Goal: Task Accomplishment & Management: Use online tool/utility

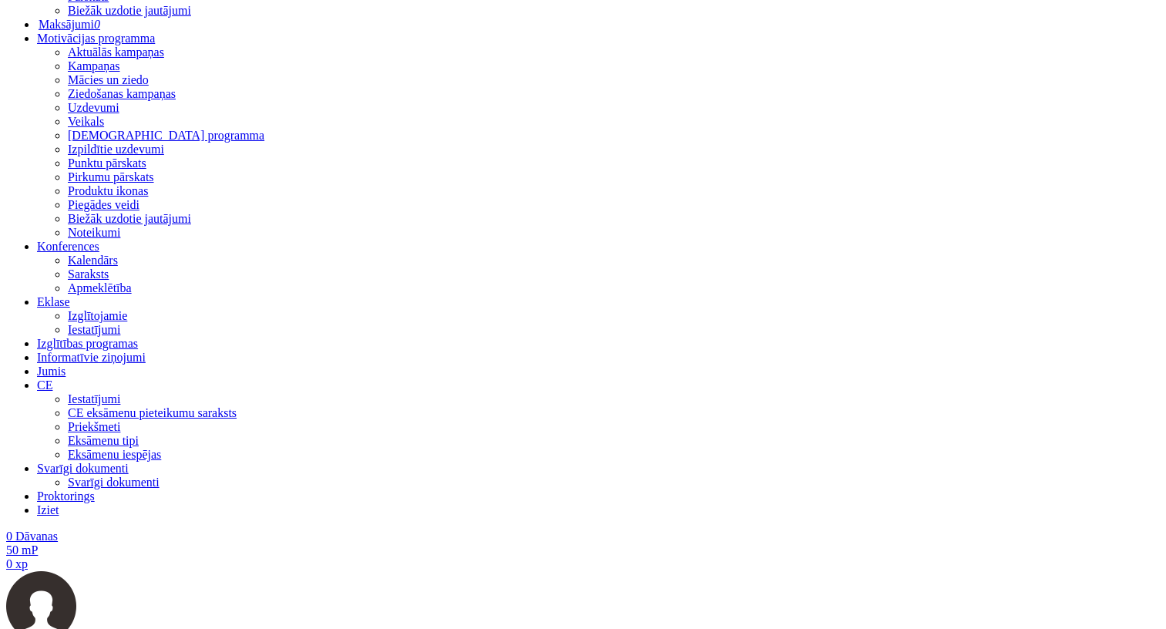
scroll to position [704, 0]
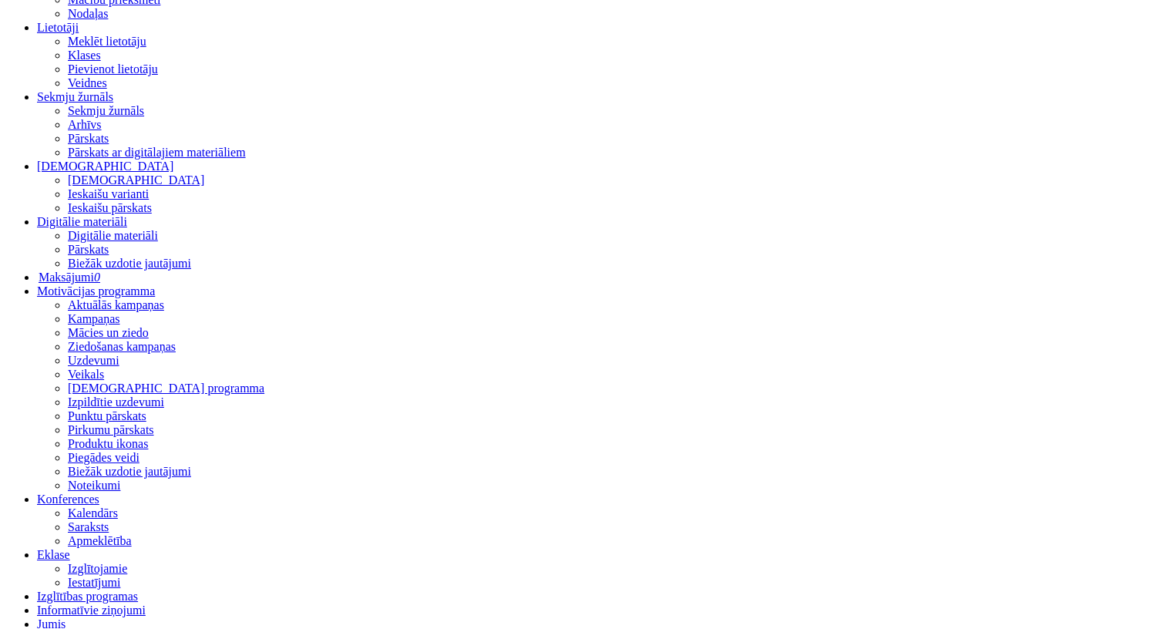
scroll to position [444, 0]
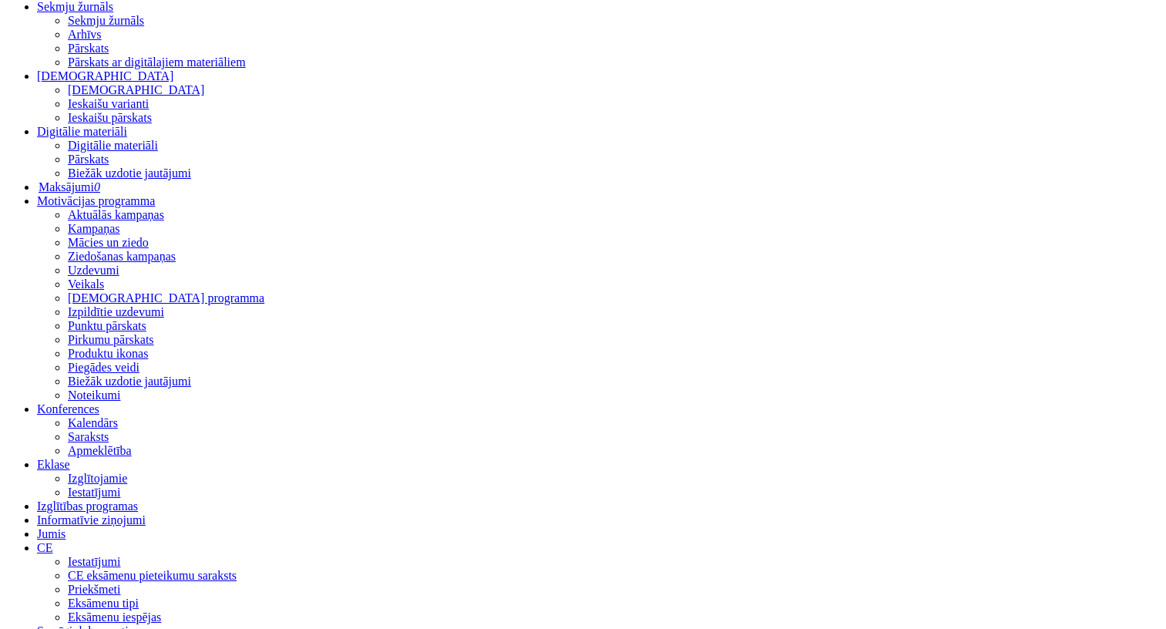
scroll to position [1451, 0]
click at [105, 138] on span "Digitālie materiāli" at bounding box center [82, 131] width 90 height 13
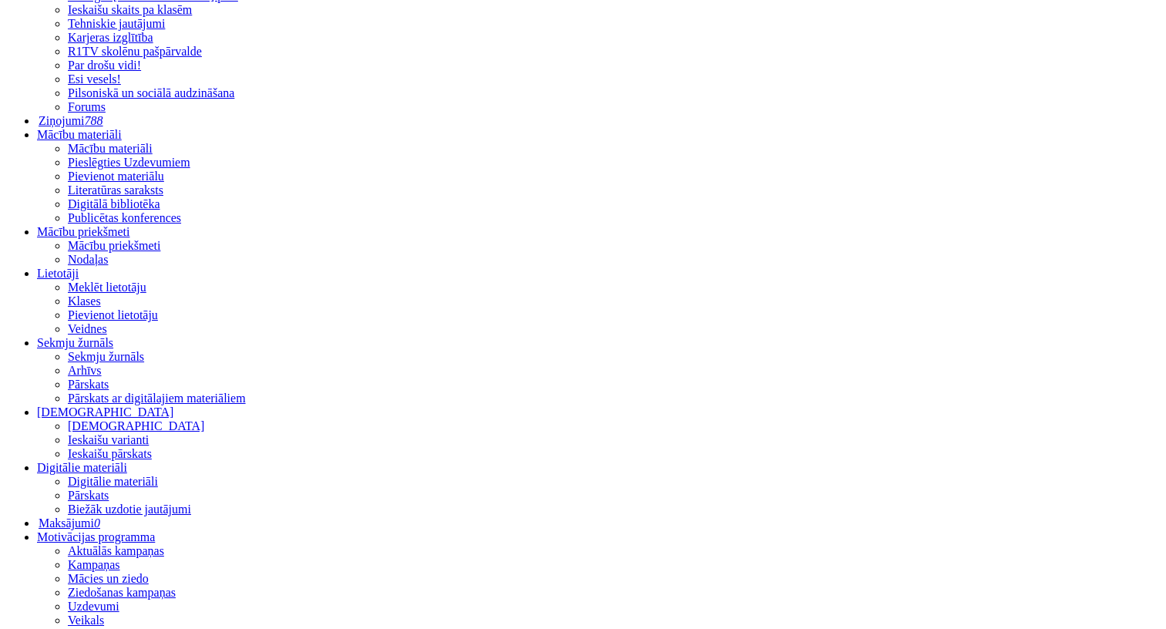
scroll to position [333, 0]
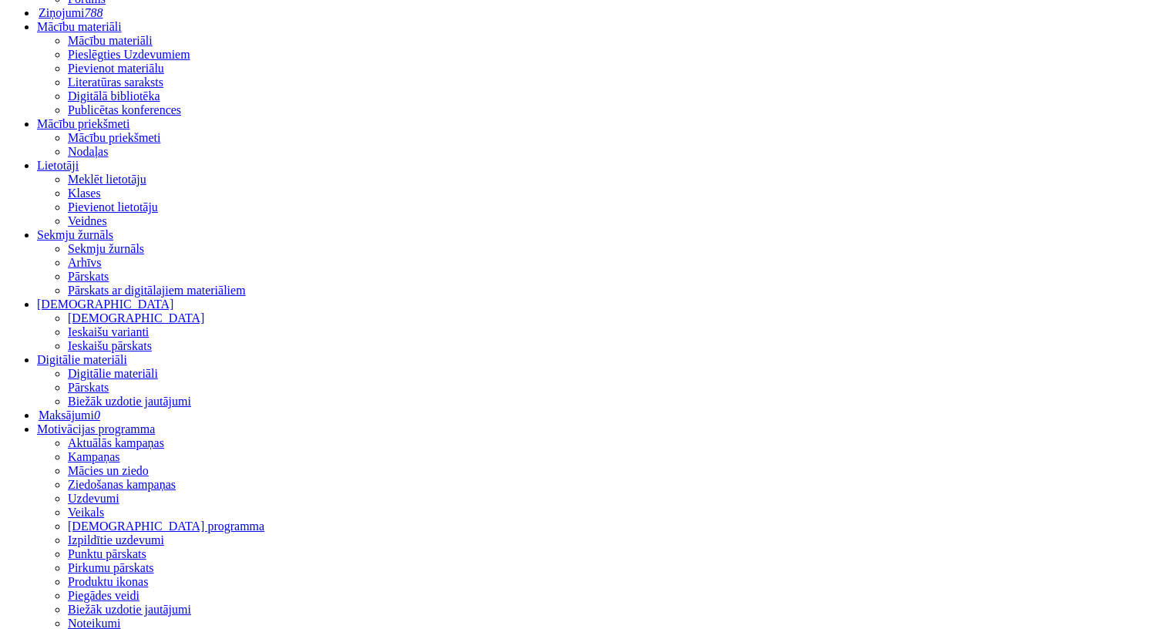
scroll to position [319, 0]
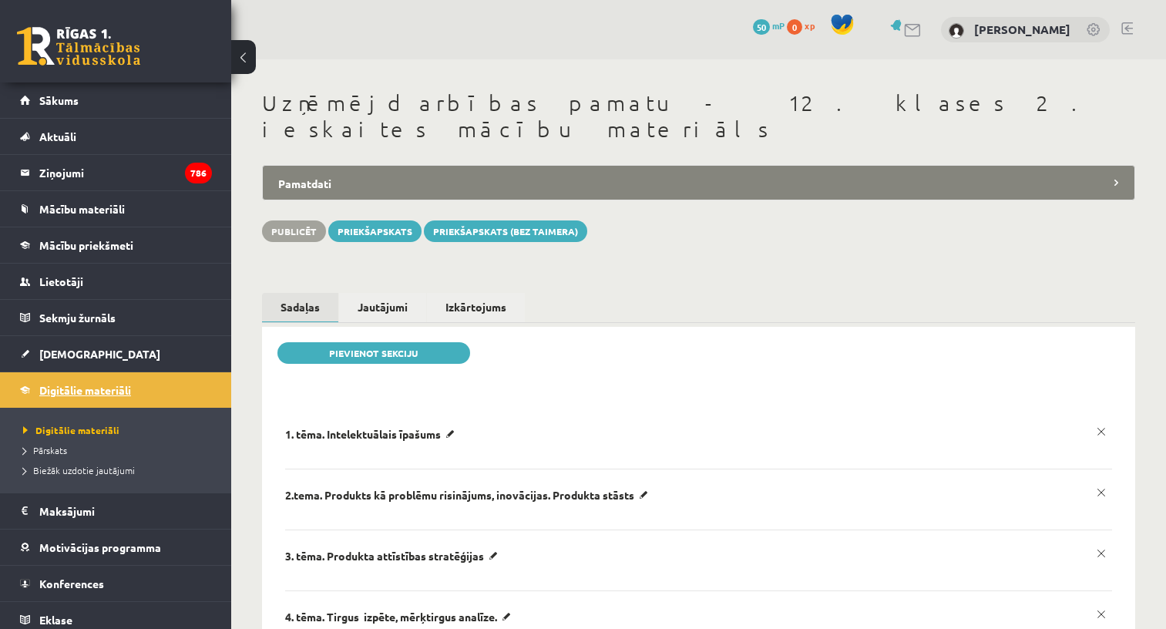
click at [84, 389] on span "Digitālie materiāli" at bounding box center [85, 390] width 92 height 14
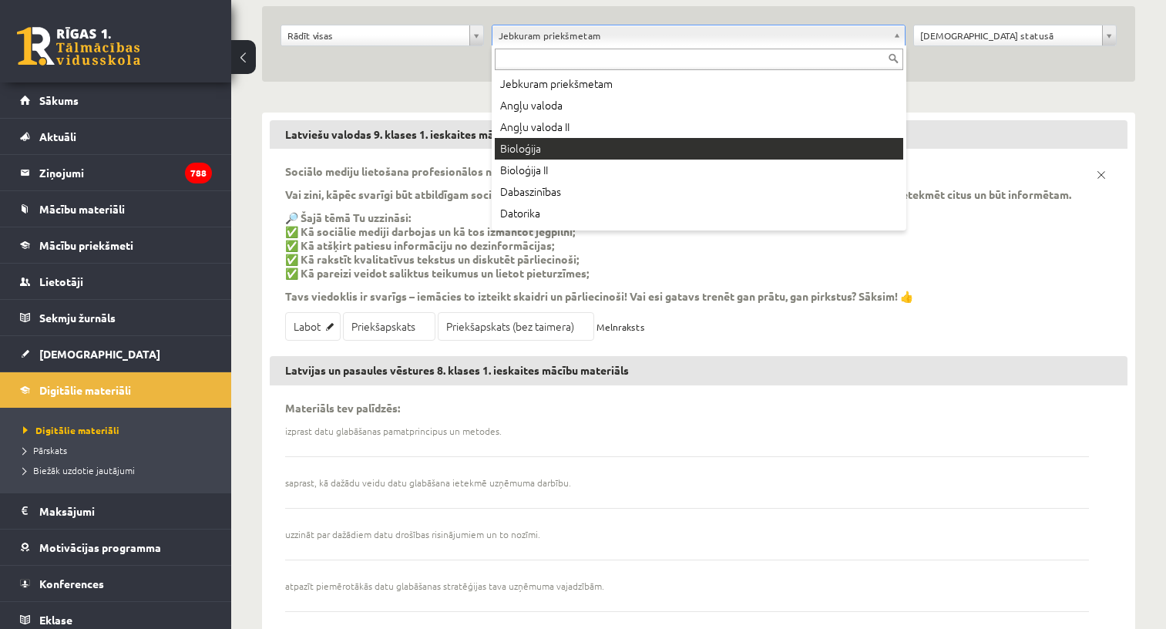
scroll to position [192, 0]
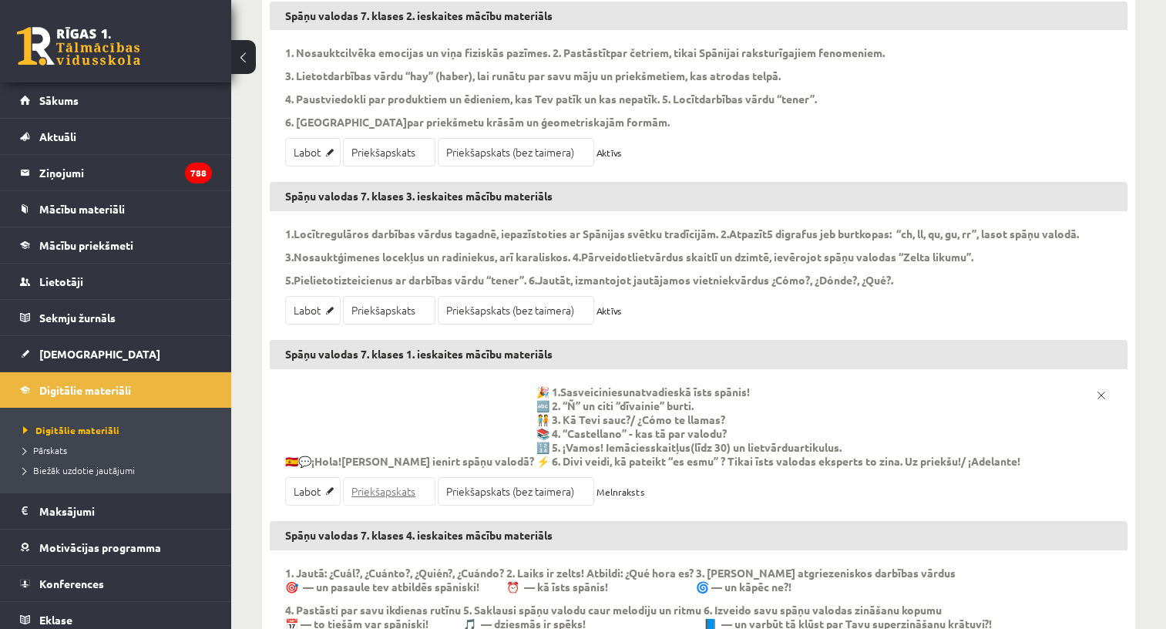
click at [358, 506] on link "Priekšapskats" at bounding box center [389, 491] width 92 height 29
click at [305, 506] on link "Labot" at bounding box center [312, 491] width 55 height 29
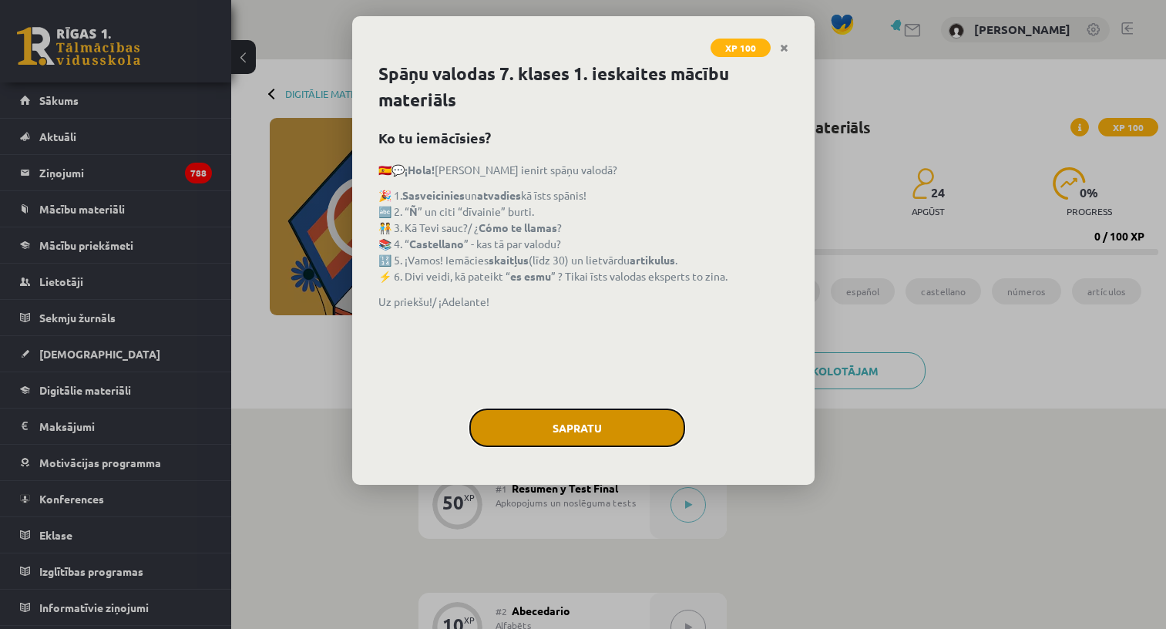
click at [520, 438] on button "Sapratu" at bounding box center [577, 428] width 216 height 39
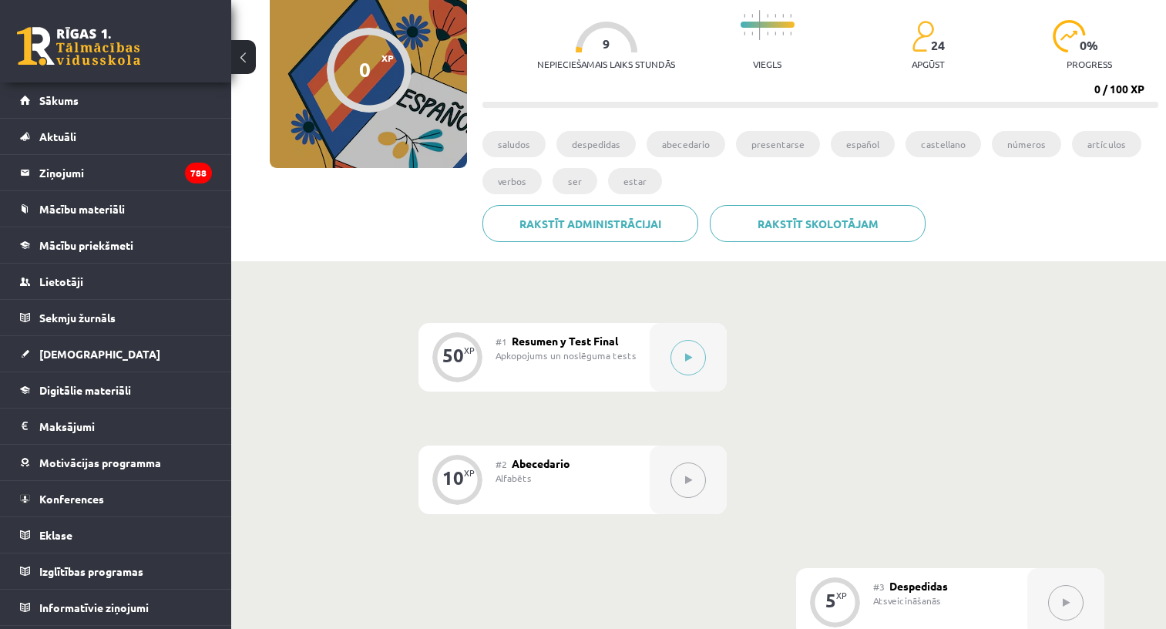
scroll to position [149, 0]
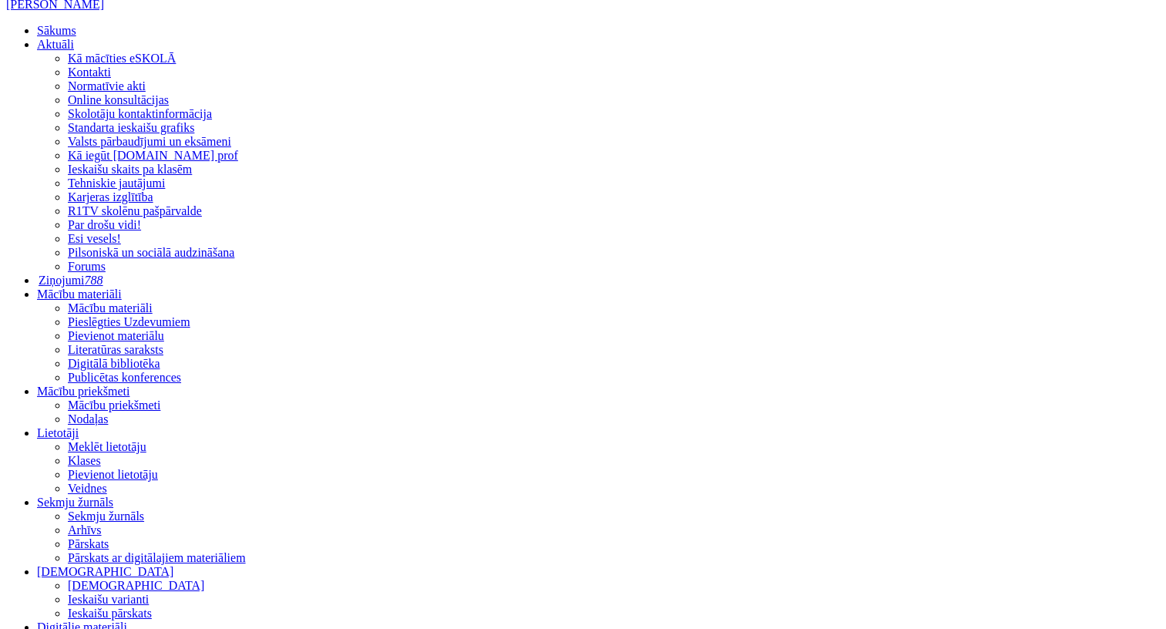
scroll to position [24, 0]
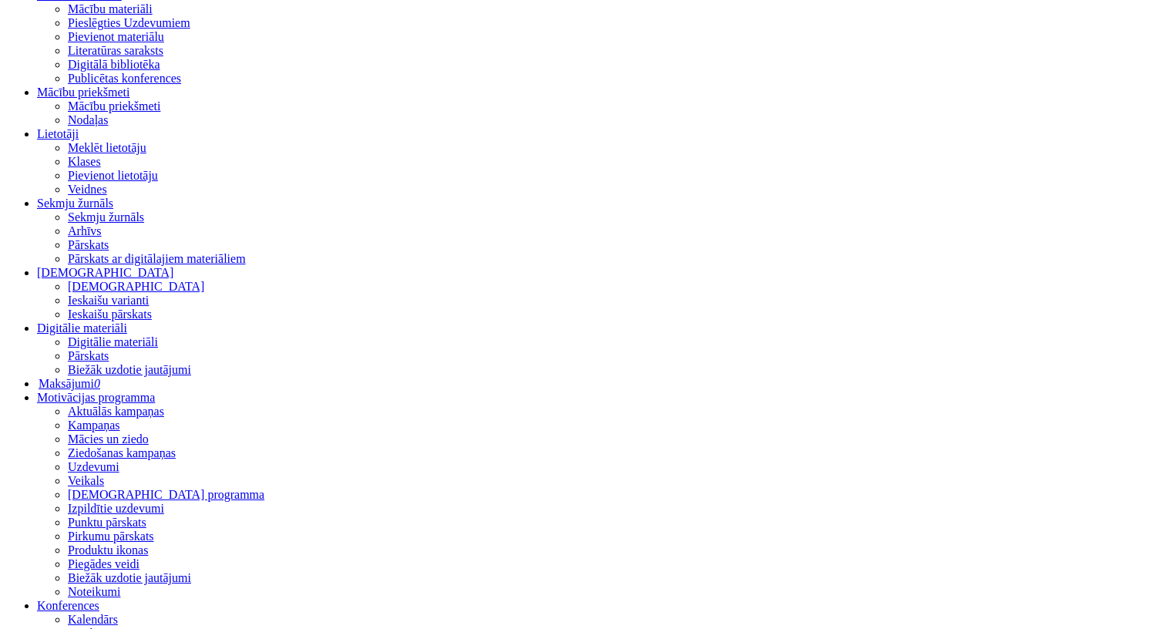
scroll to position [398, 0]
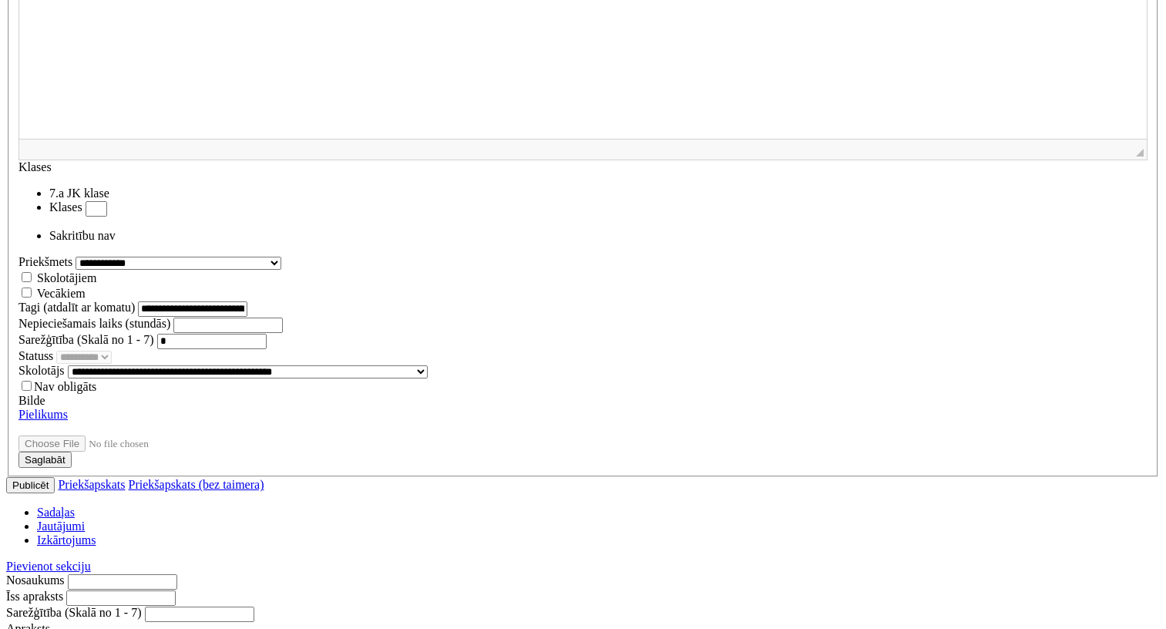
scroll to position [1894, 0]
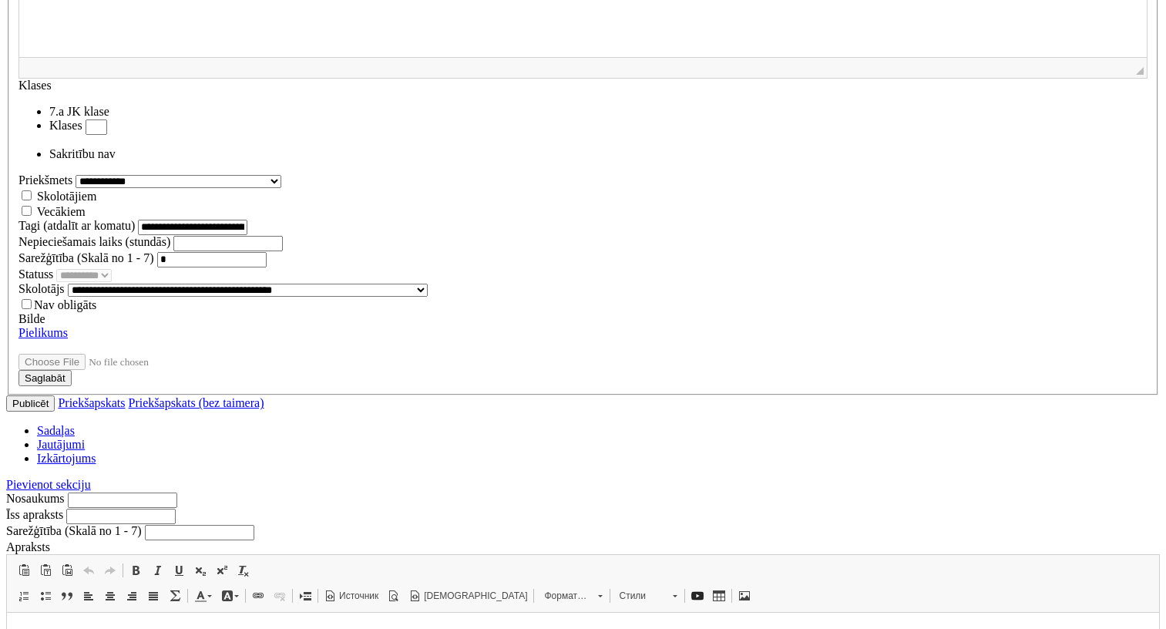
type input "**********"
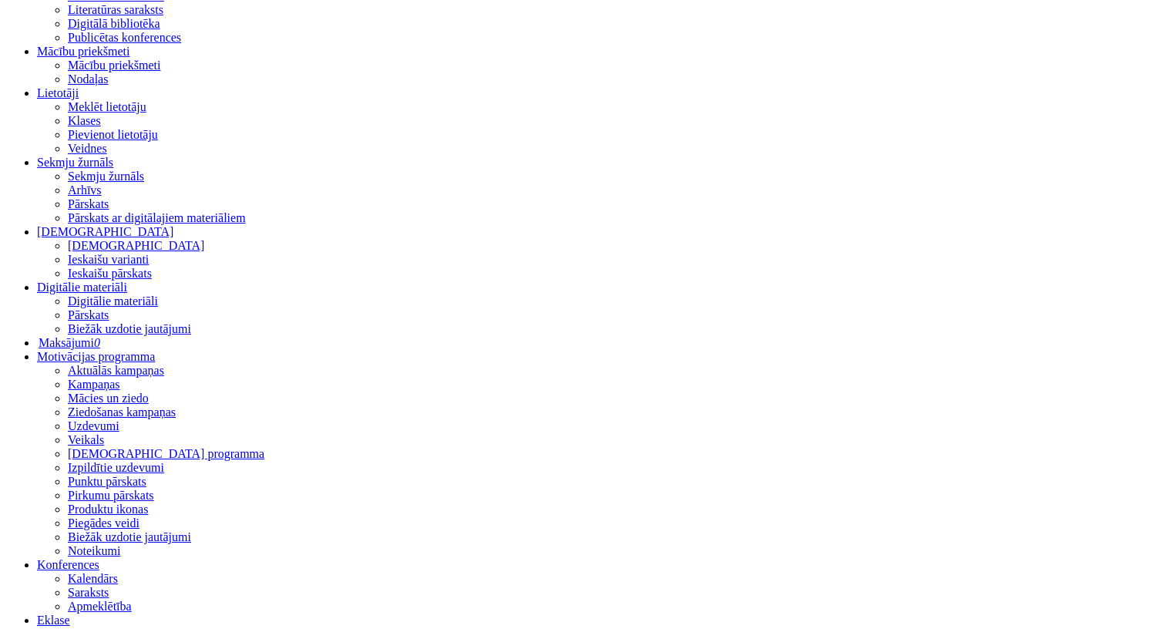
scroll to position [0, 0]
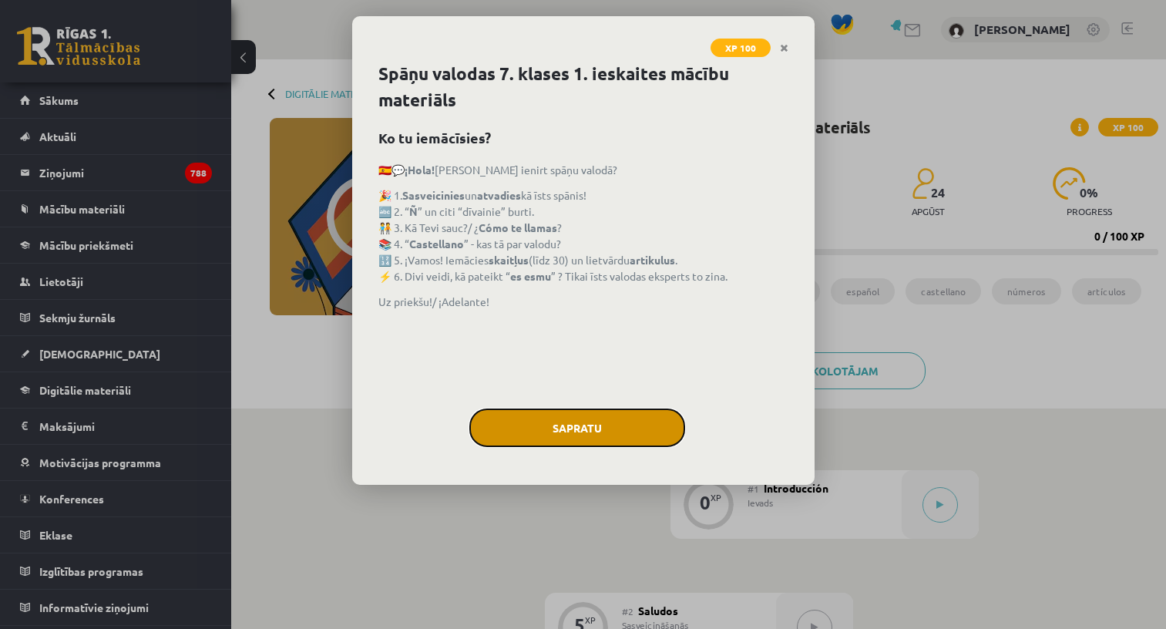
click at [607, 432] on button "Sapratu" at bounding box center [577, 428] width 216 height 39
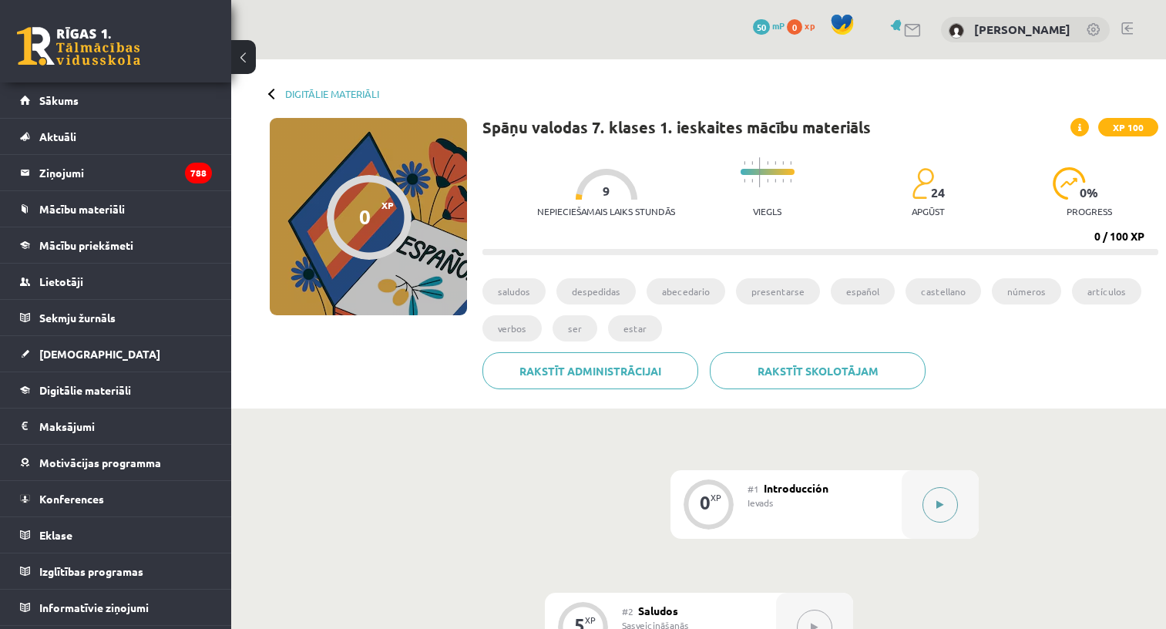
click at [941, 509] on button at bounding box center [940, 504] width 35 height 35
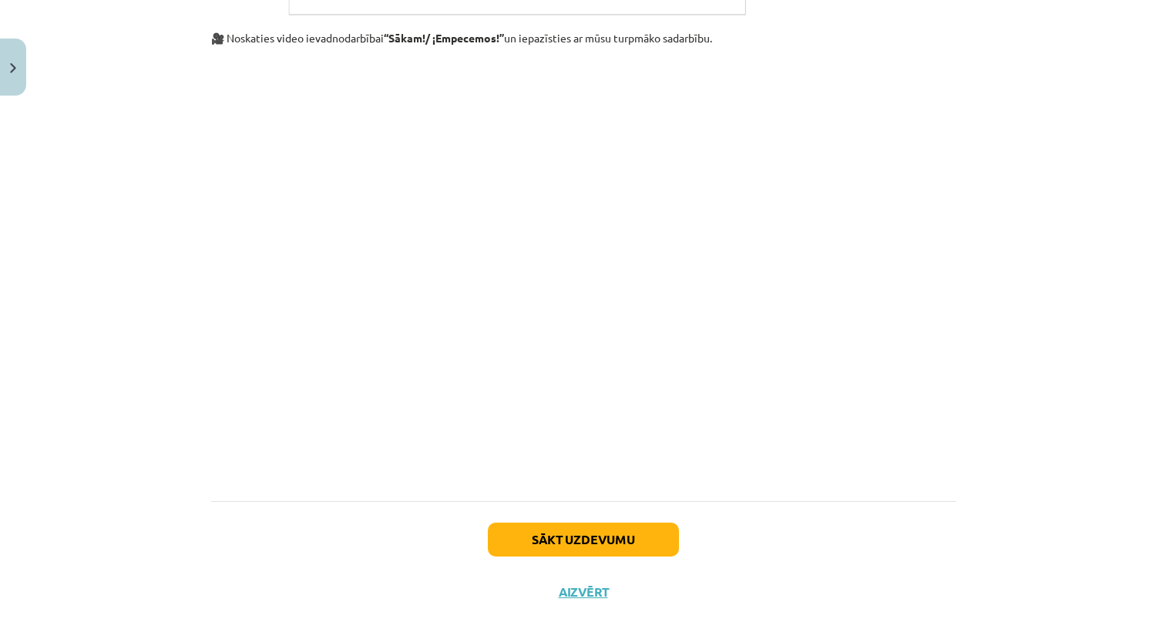
scroll to position [1311, 0]
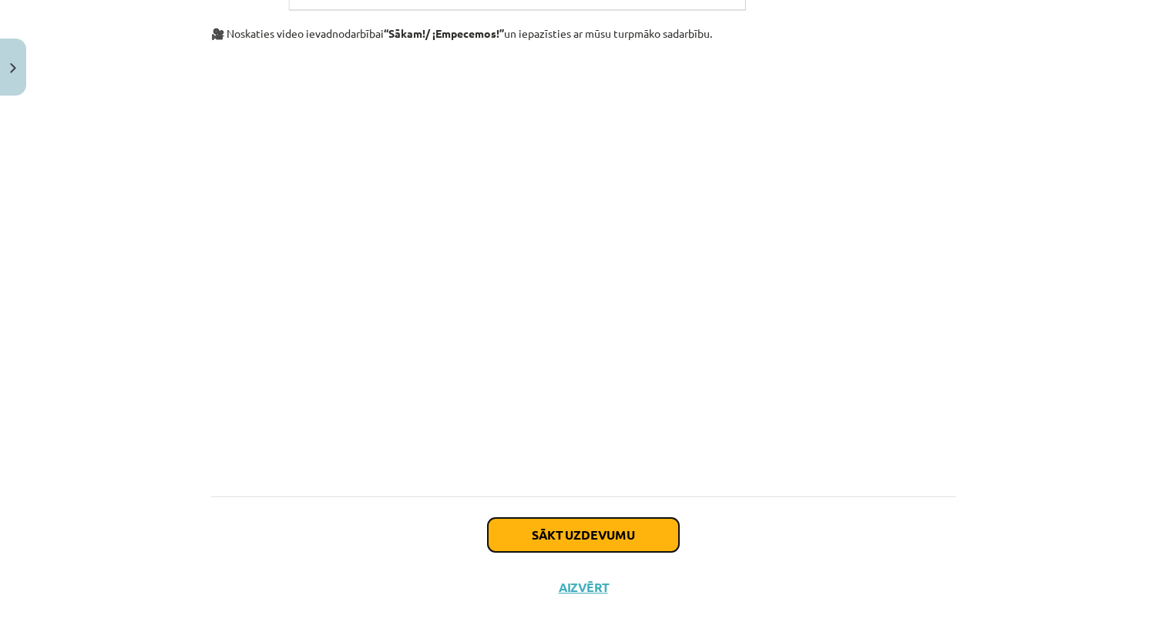
click at [661, 534] on button "Sākt uzdevumu" at bounding box center [583, 535] width 191 height 34
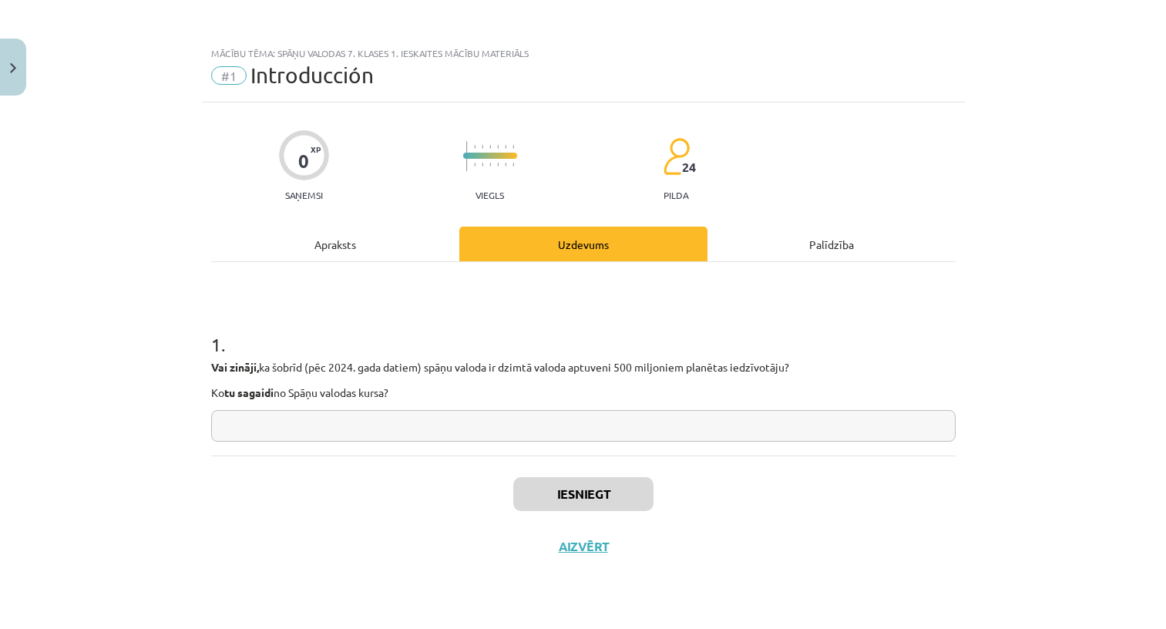
click at [588, 441] on input "text" at bounding box center [583, 426] width 745 height 32
type input "*****"
click at [583, 492] on button "Iesniegt" at bounding box center [583, 494] width 140 height 34
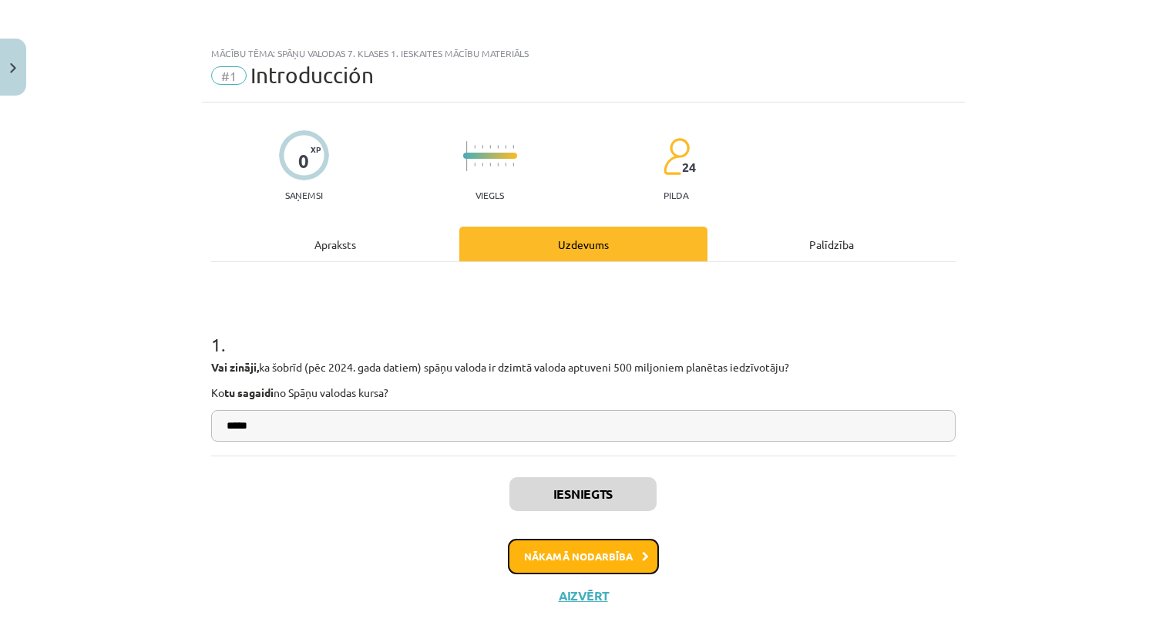
click at [571, 560] on button "Nākamā nodarbība" at bounding box center [583, 556] width 151 height 35
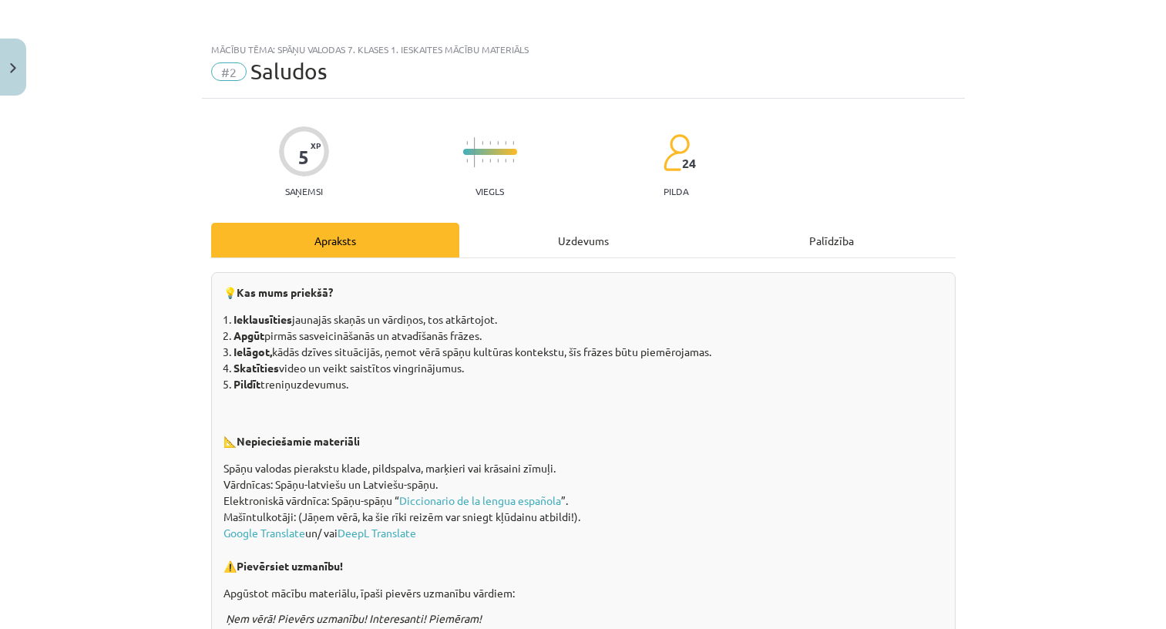
scroll to position [2, 0]
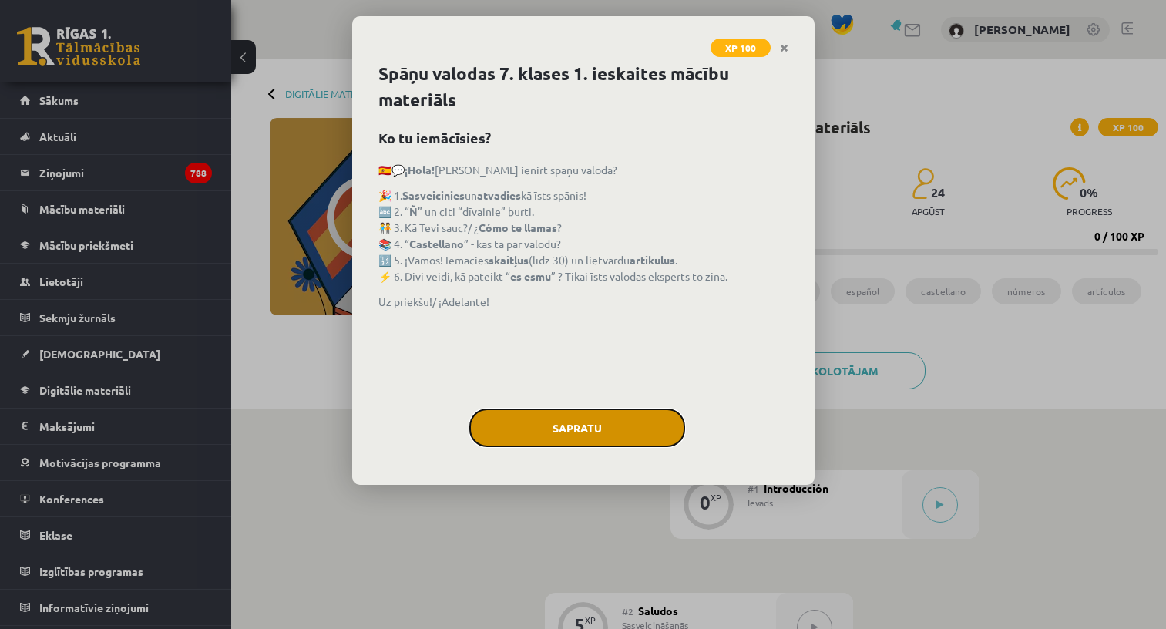
click at [545, 422] on button "Sapratu" at bounding box center [577, 428] width 216 height 39
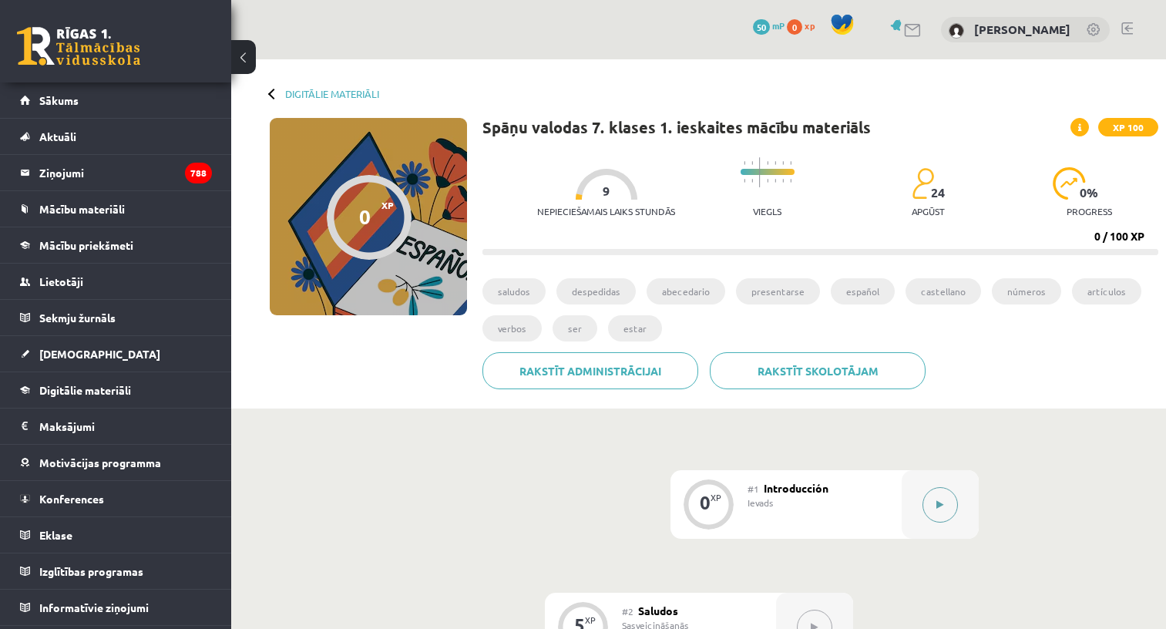
click at [932, 506] on button at bounding box center [940, 504] width 35 height 35
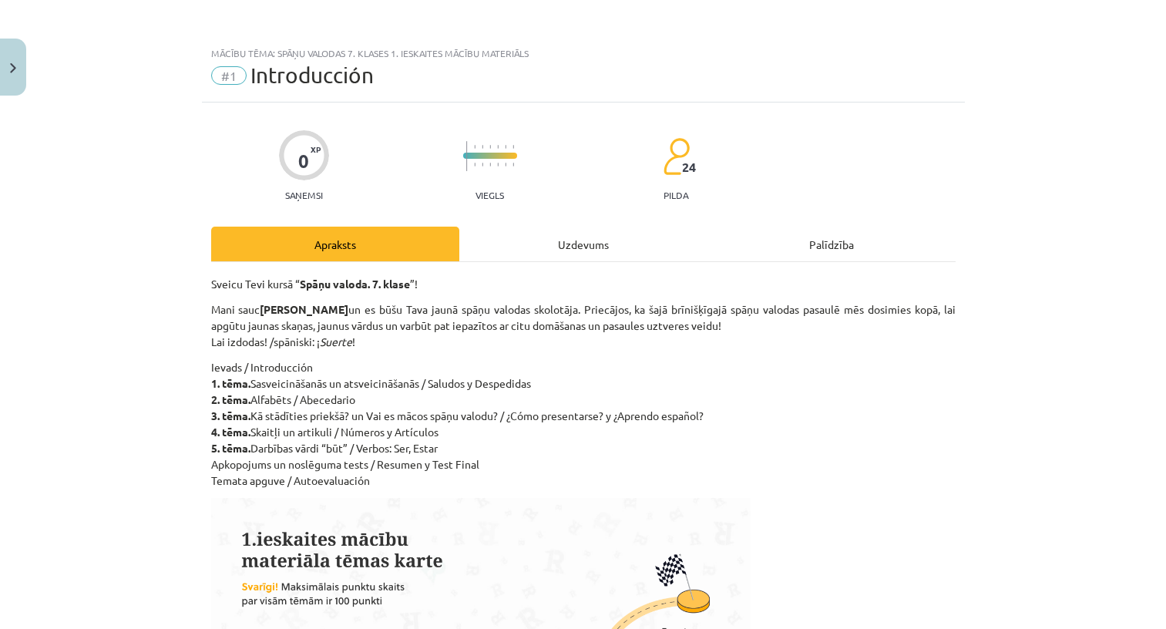
click at [570, 244] on div "Uzdevums" at bounding box center [583, 244] width 248 height 35
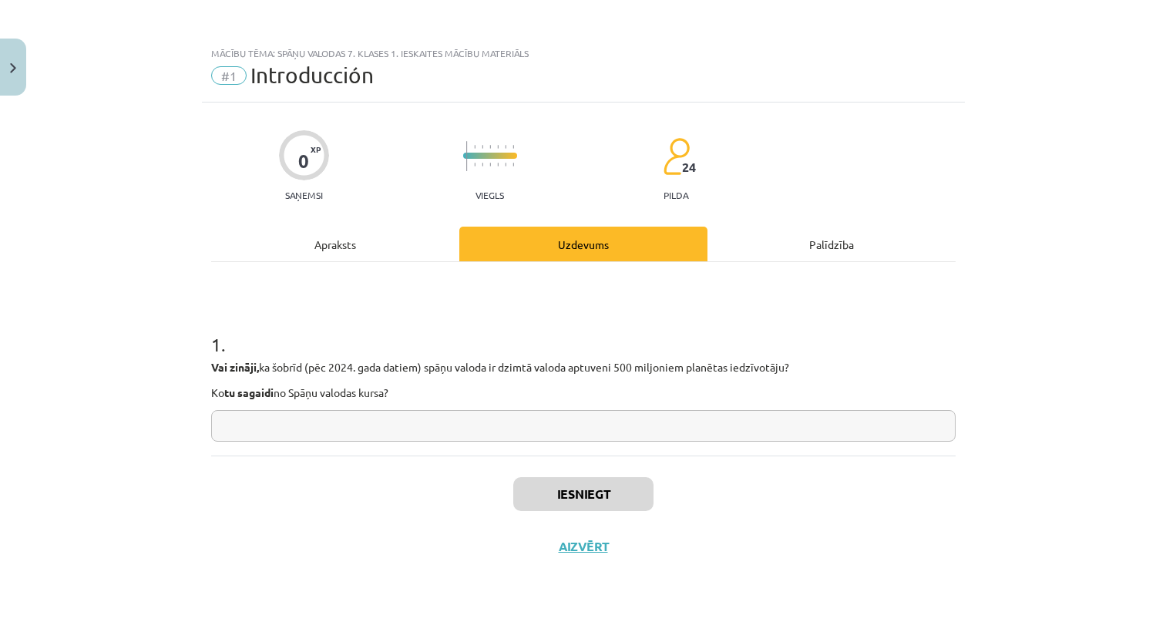
click at [547, 437] on input "text" at bounding box center [583, 426] width 745 height 32
type input "*"
click at [533, 496] on button "Iesniegt" at bounding box center [583, 494] width 140 height 34
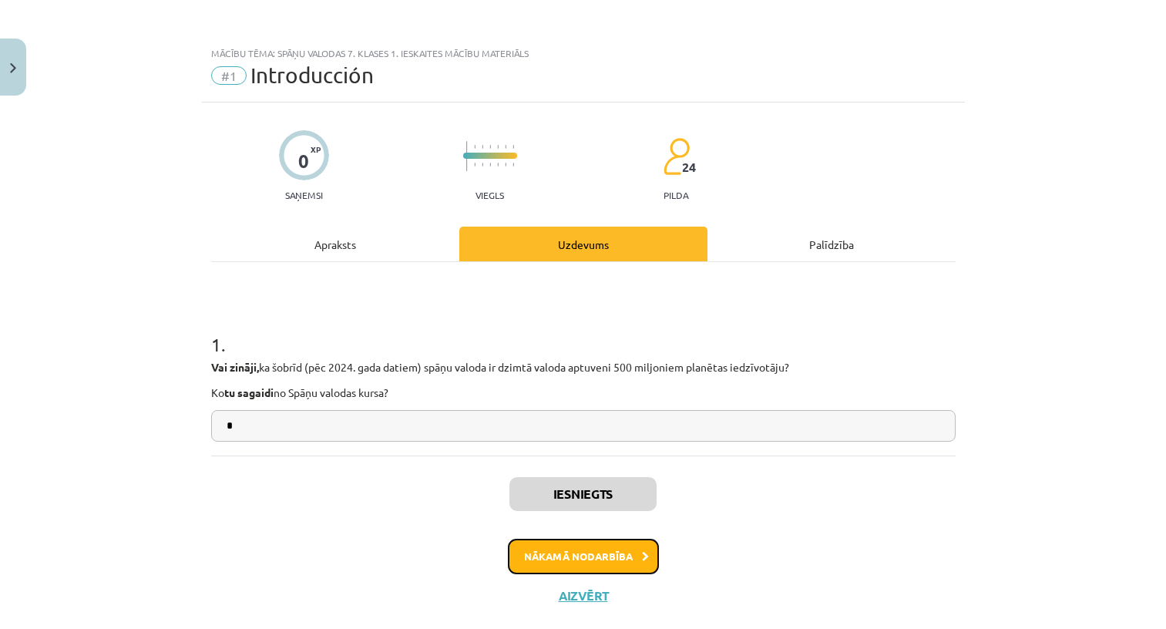
click at [560, 553] on button "Nākamā nodarbība" at bounding box center [583, 556] width 151 height 35
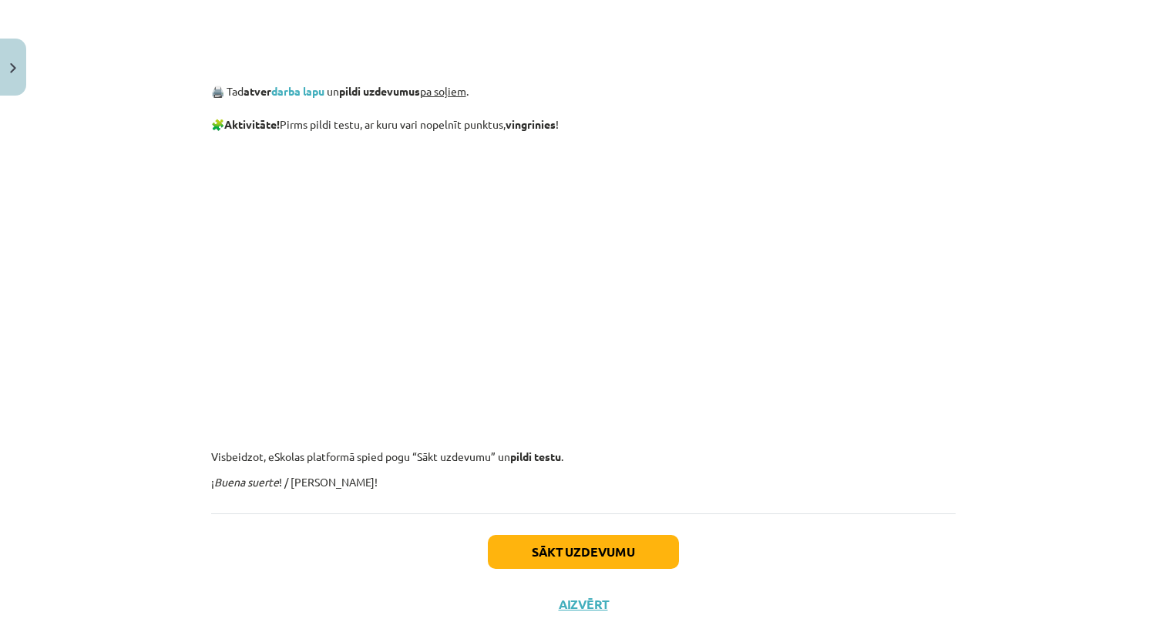
scroll to position [1737, 0]
click at [306, 82] on p "🖨️ Tad atver darba lapu un pildi uzdevumus pa soļiem ." at bounding box center [583, 86] width 745 height 24
click at [306, 87] on link "darba lapu" at bounding box center [297, 89] width 53 height 14
click at [530, 552] on button "Sākt uzdevumu" at bounding box center [583, 550] width 191 height 34
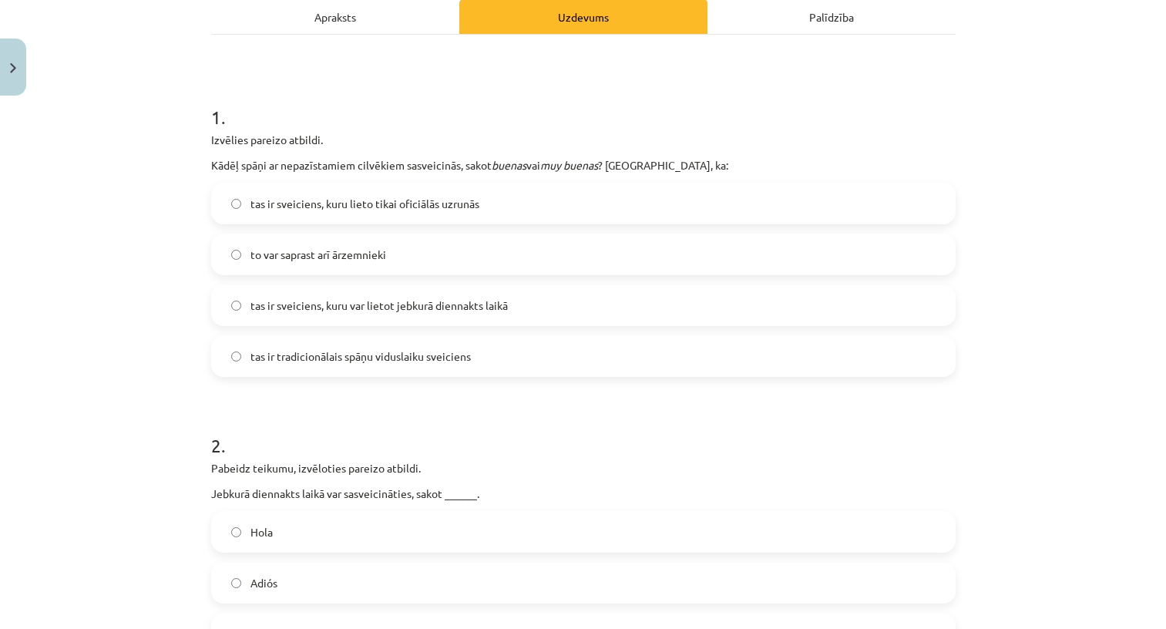
scroll to position [231, 0]
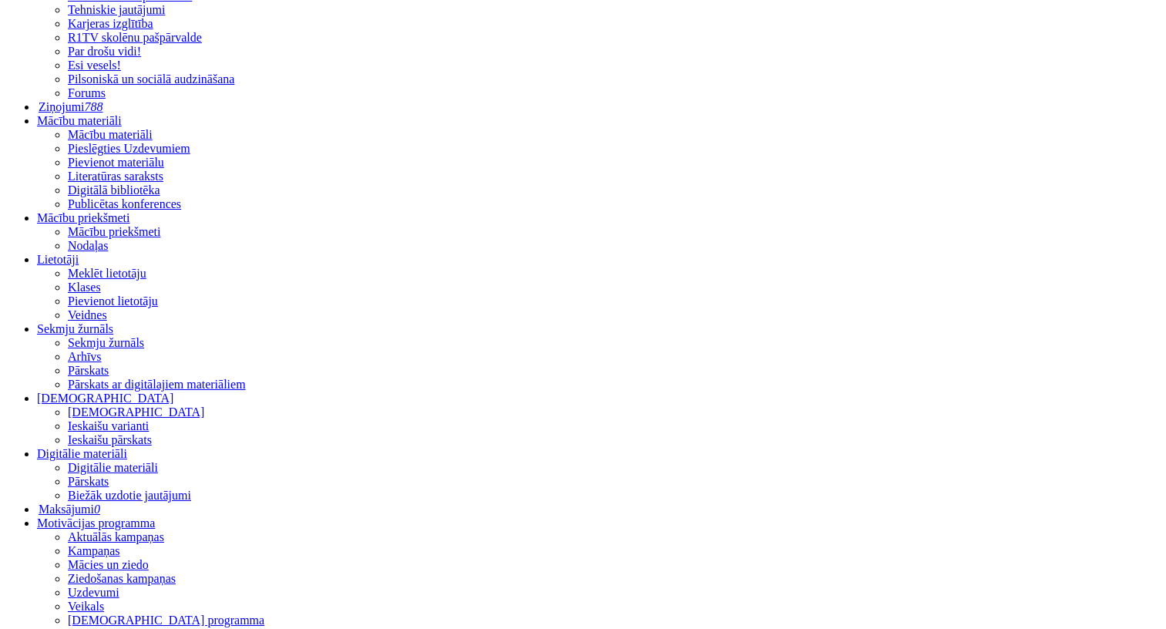
scroll to position [191, 0]
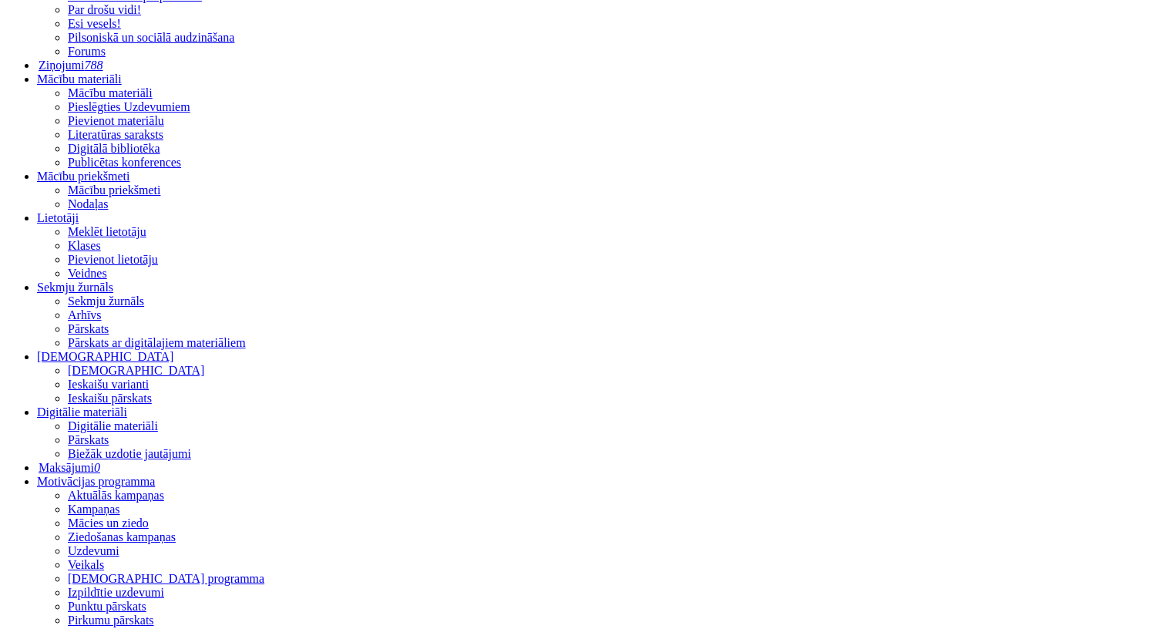
scroll to position [267, 0]
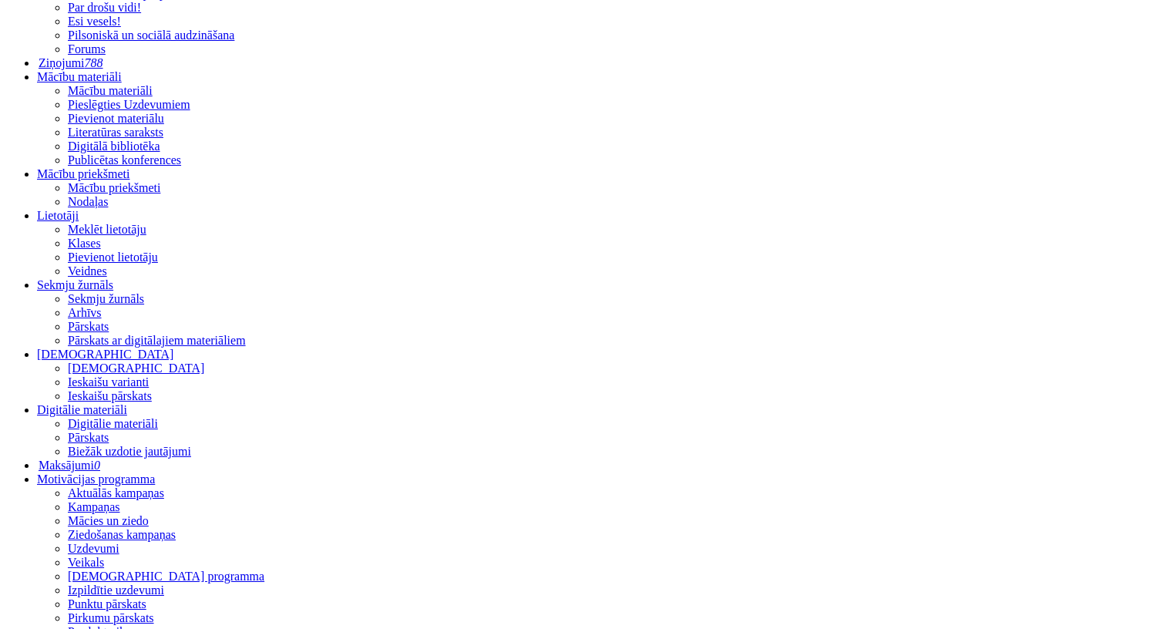
drag, startPoint x: 866, startPoint y: 484, endPoint x: 866, endPoint y: 417, distance: 67.1
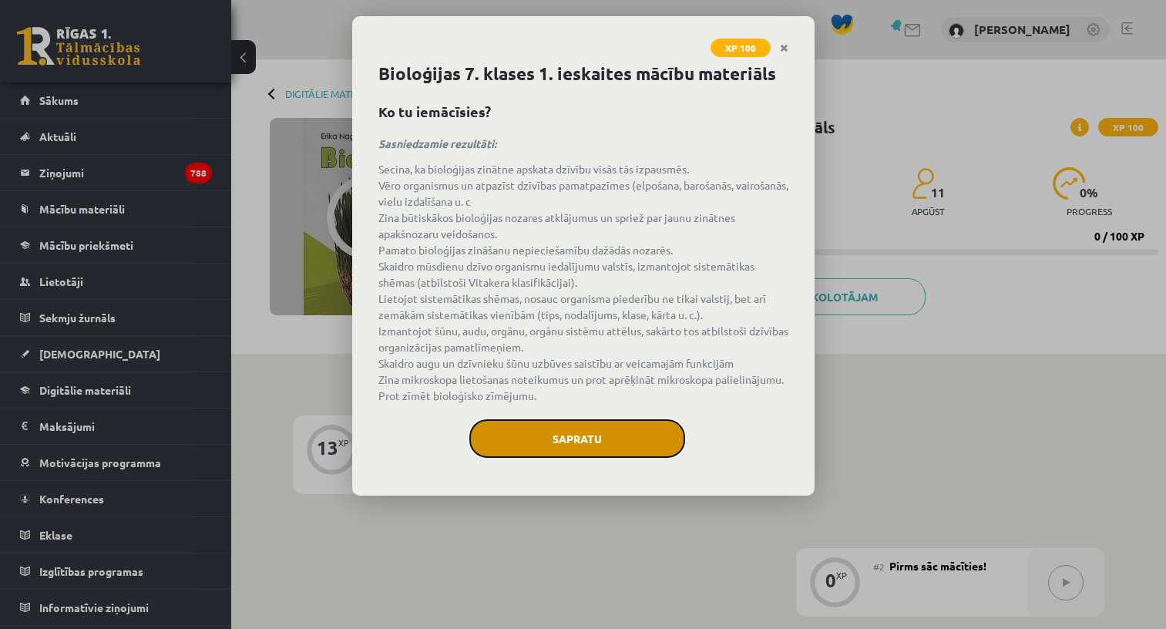
click at [546, 447] on button "Sapratu" at bounding box center [577, 438] width 216 height 39
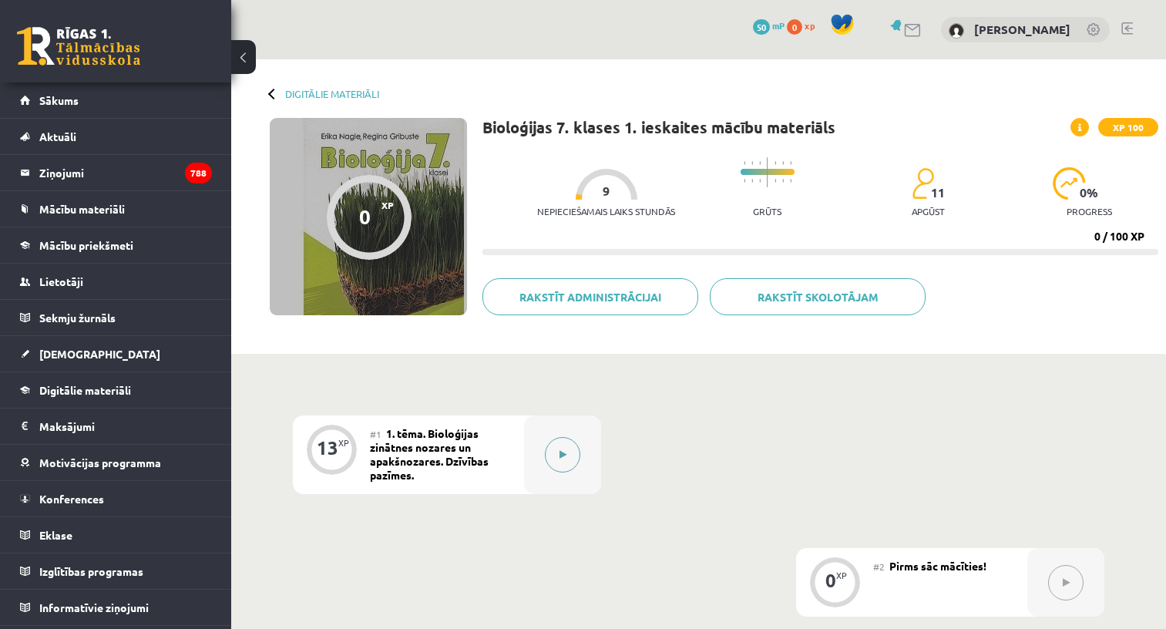
click at [567, 453] on button at bounding box center [562, 454] width 35 height 35
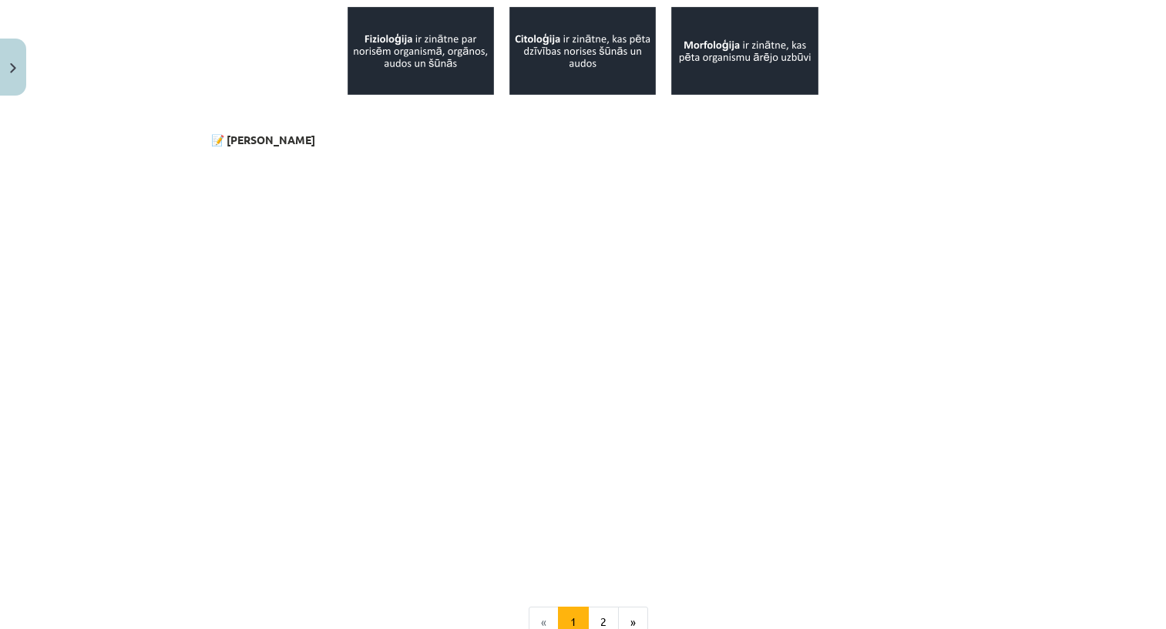
scroll to position [960, 0]
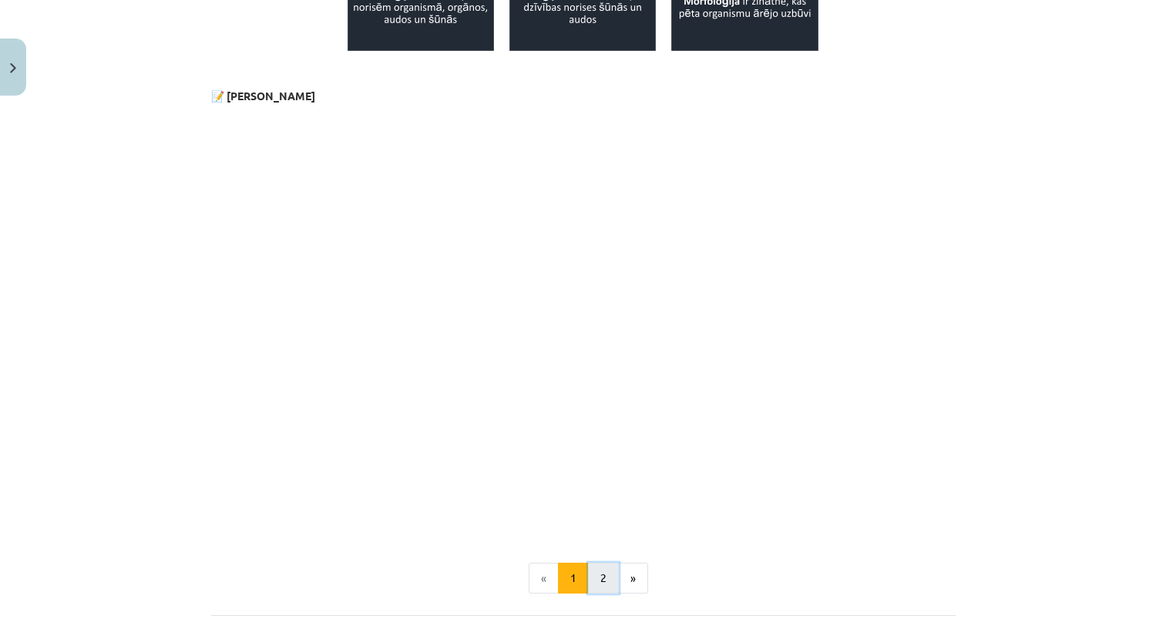
click at [600, 575] on button "2" at bounding box center [603, 578] width 31 height 31
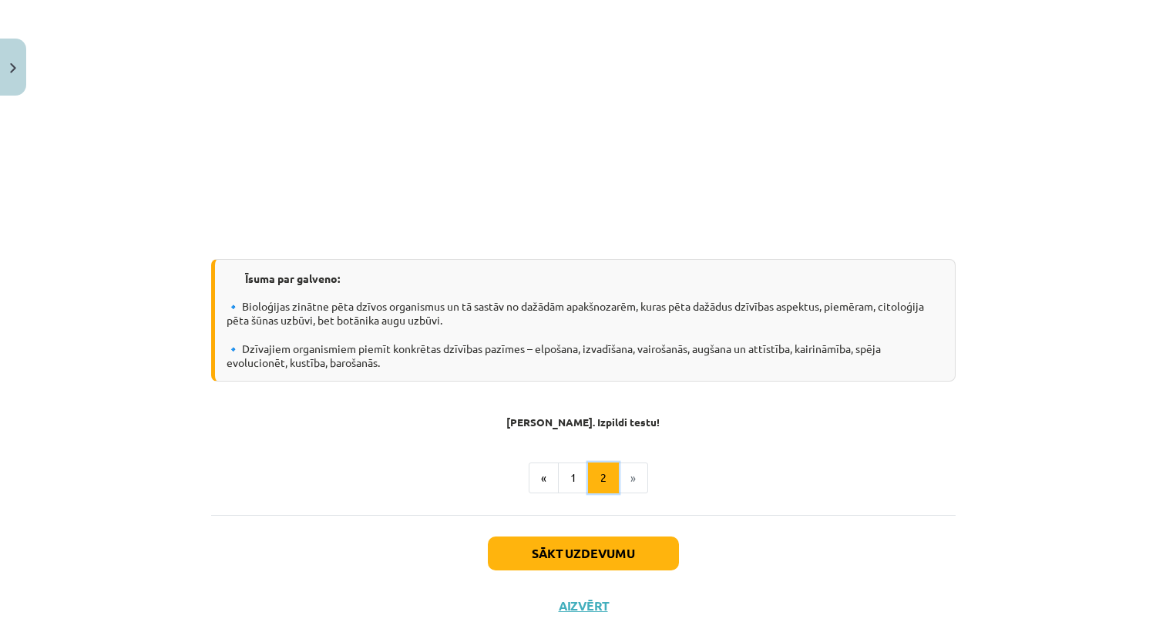
scroll to position [1111, 0]
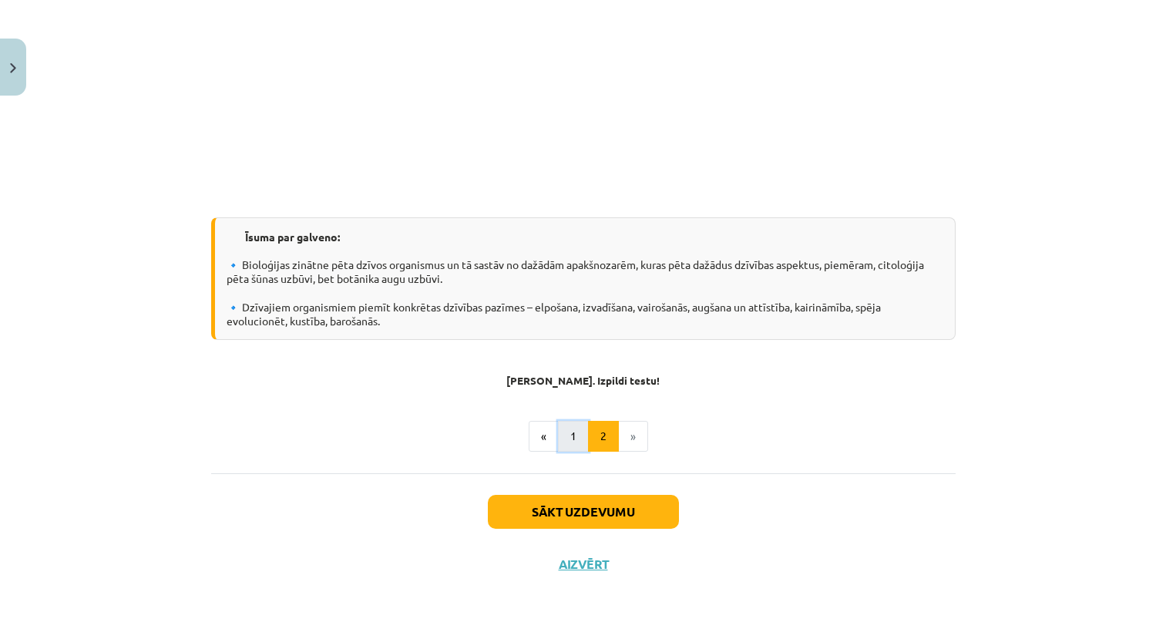
click at [572, 433] on button "1" at bounding box center [573, 436] width 31 height 31
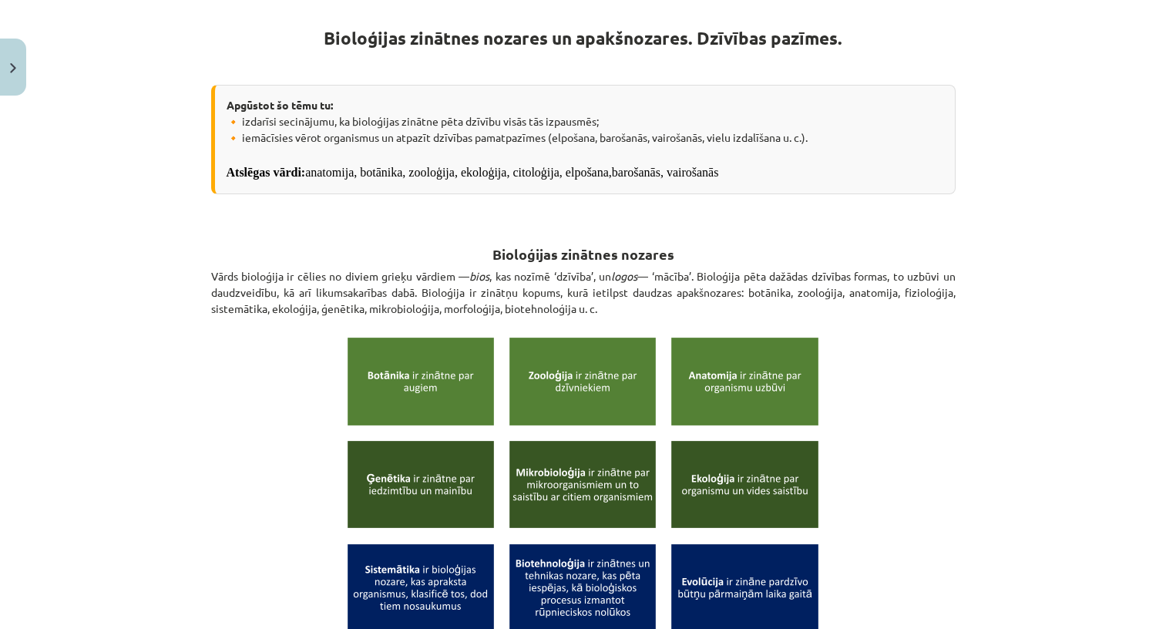
scroll to position [276, 0]
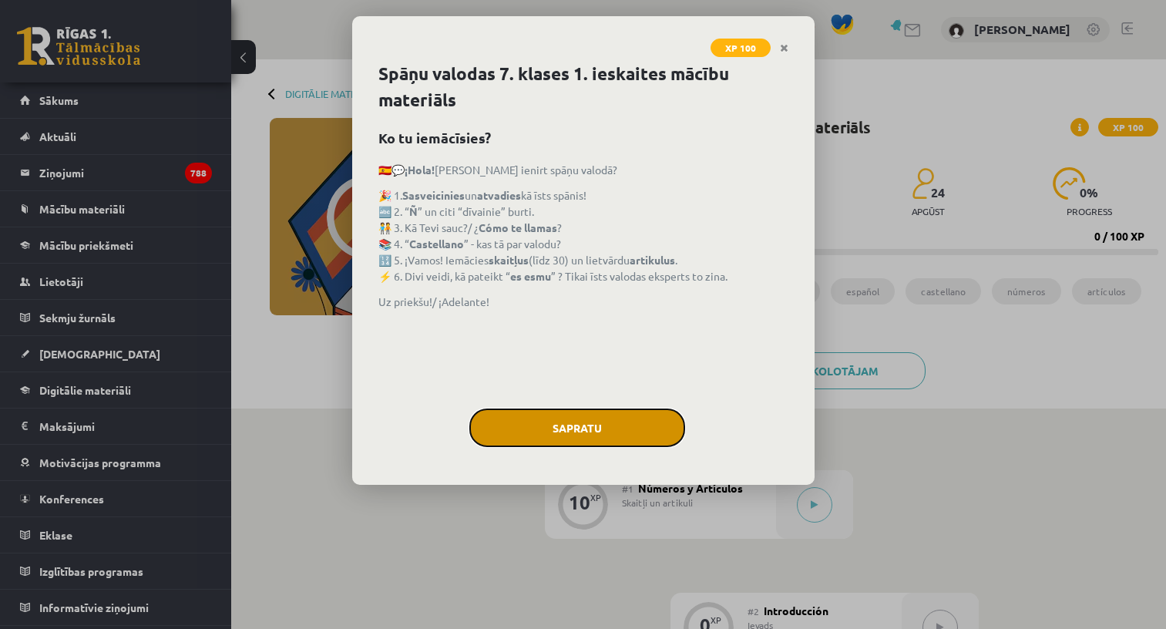
click at [558, 416] on button "Sapratu" at bounding box center [577, 428] width 216 height 39
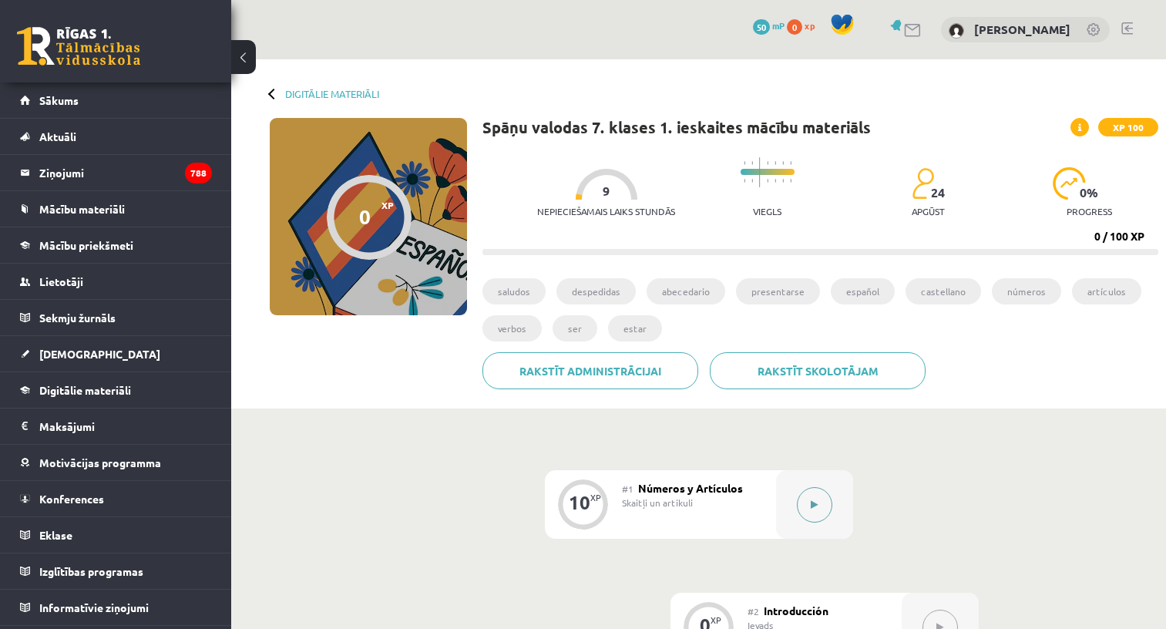
click at [808, 509] on button at bounding box center [814, 504] width 35 height 35
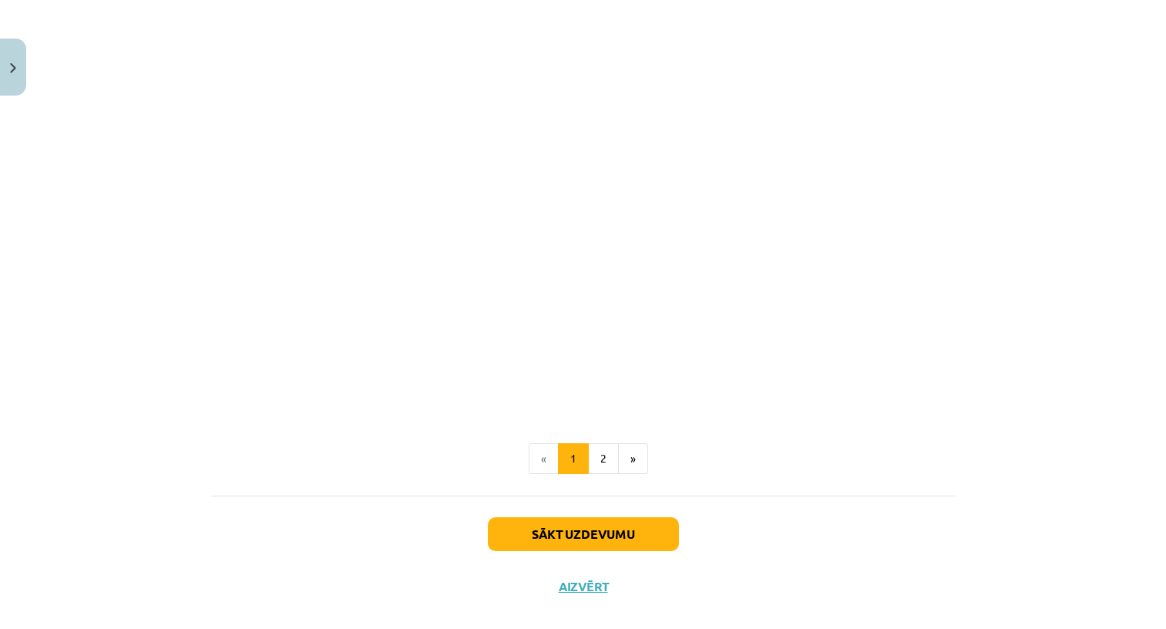
scroll to position [764, 0]
click at [602, 466] on button "2" at bounding box center [603, 459] width 31 height 31
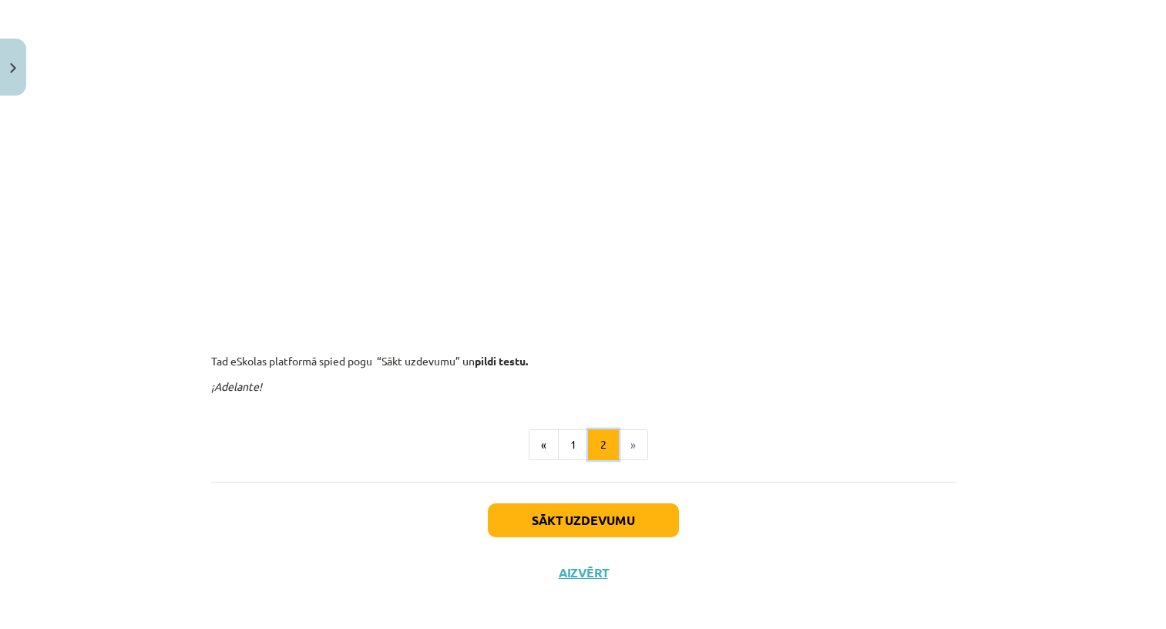
scroll to position [429, 0]
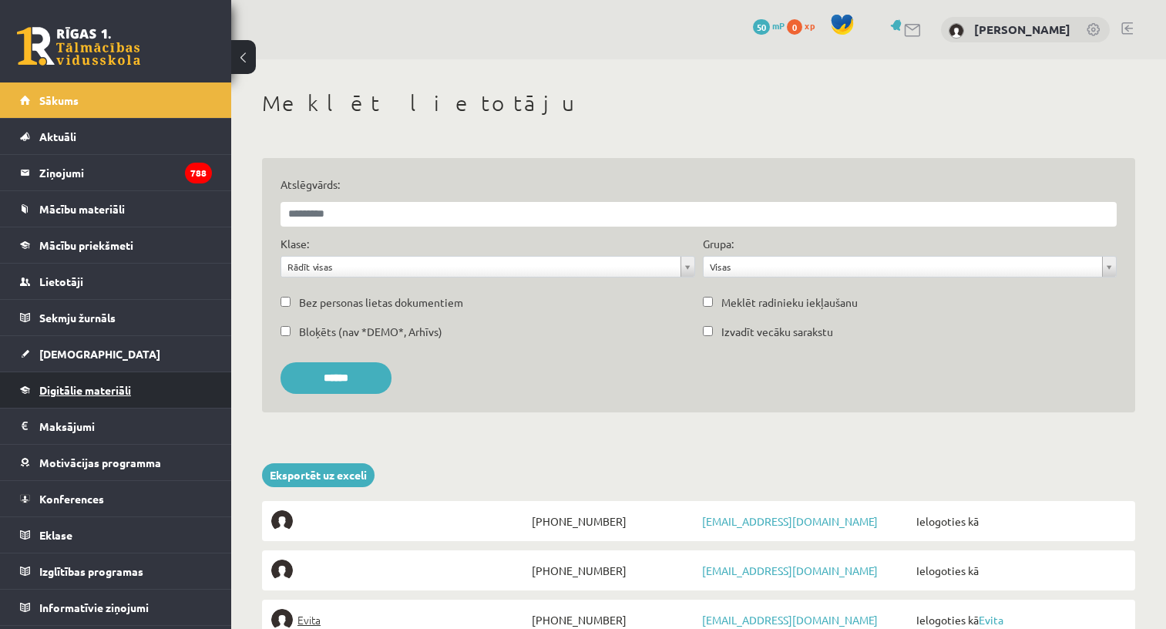
click at [90, 388] on span "Digitālie materiāli" at bounding box center [85, 390] width 92 height 14
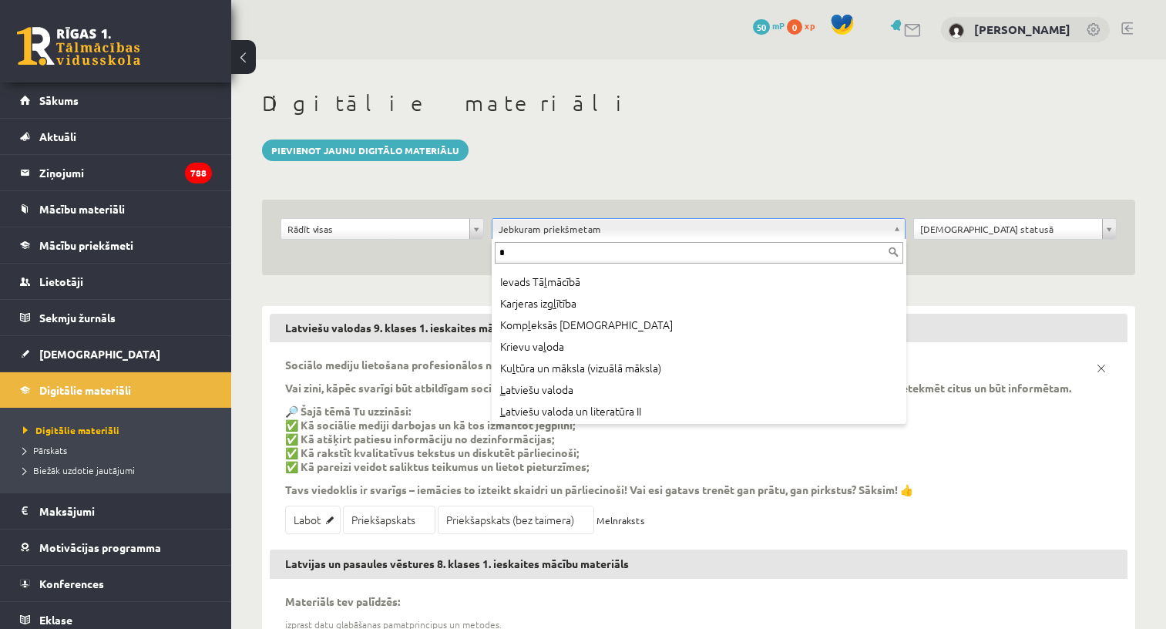
scroll to position [136, 0]
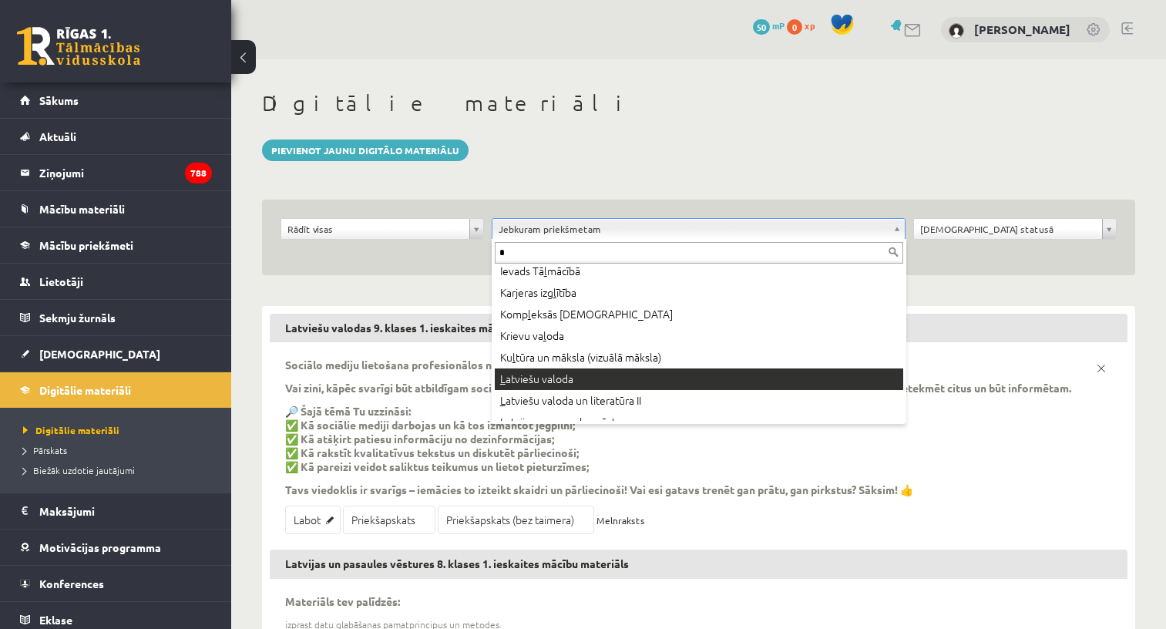
type input "*"
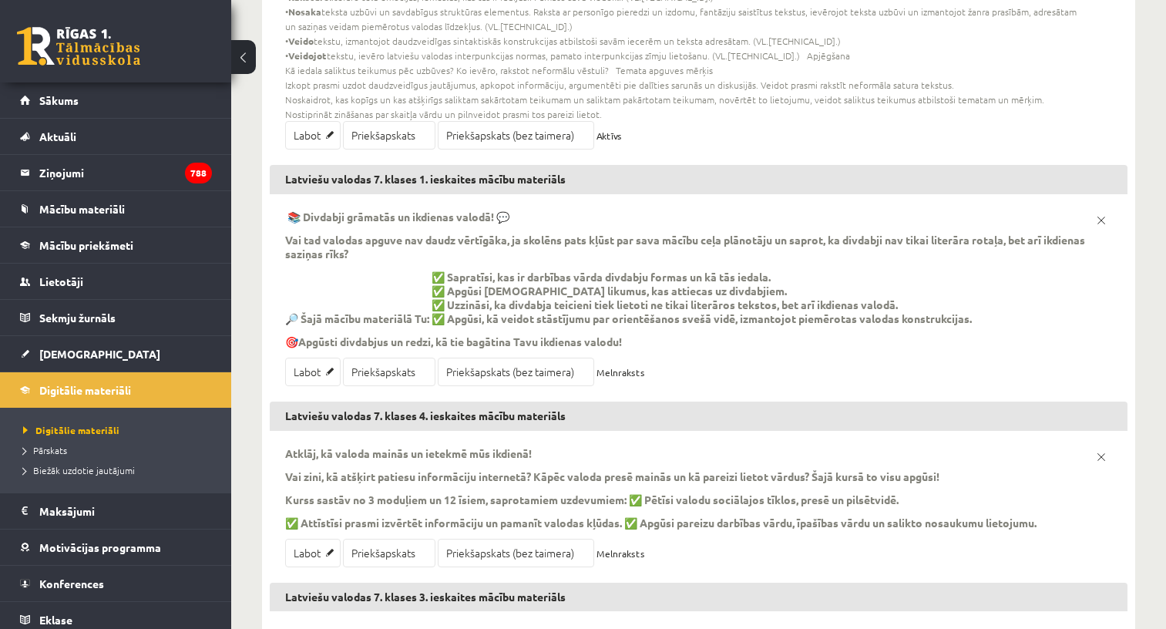
scroll to position [423, 0]
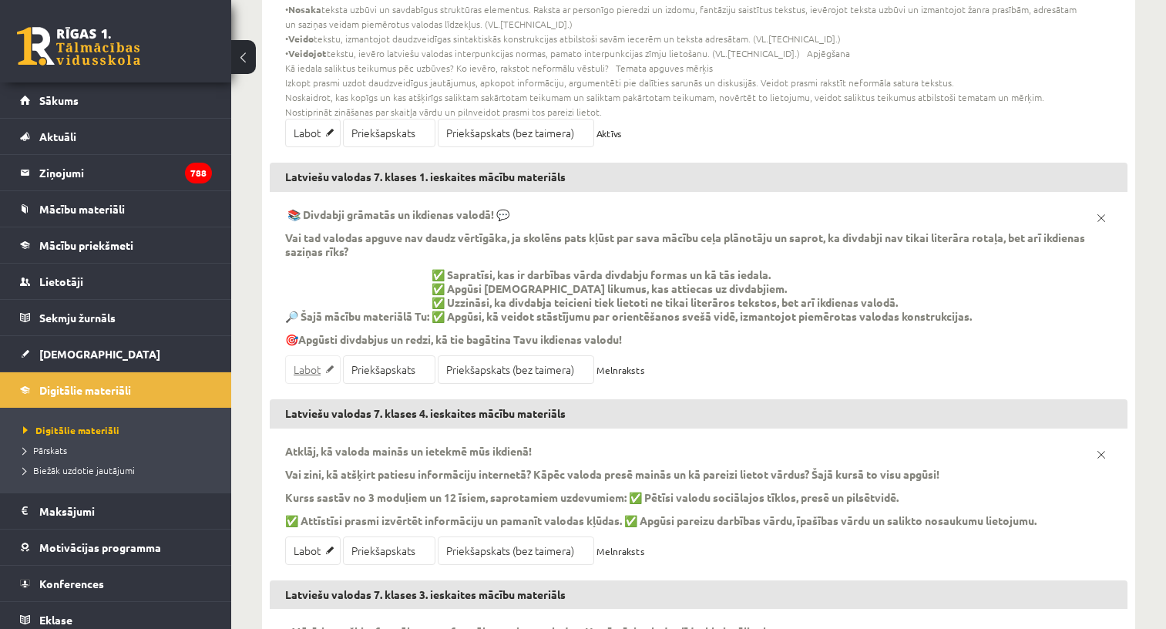
click at [308, 355] on link "Labot" at bounding box center [312, 369] width 55 height 29
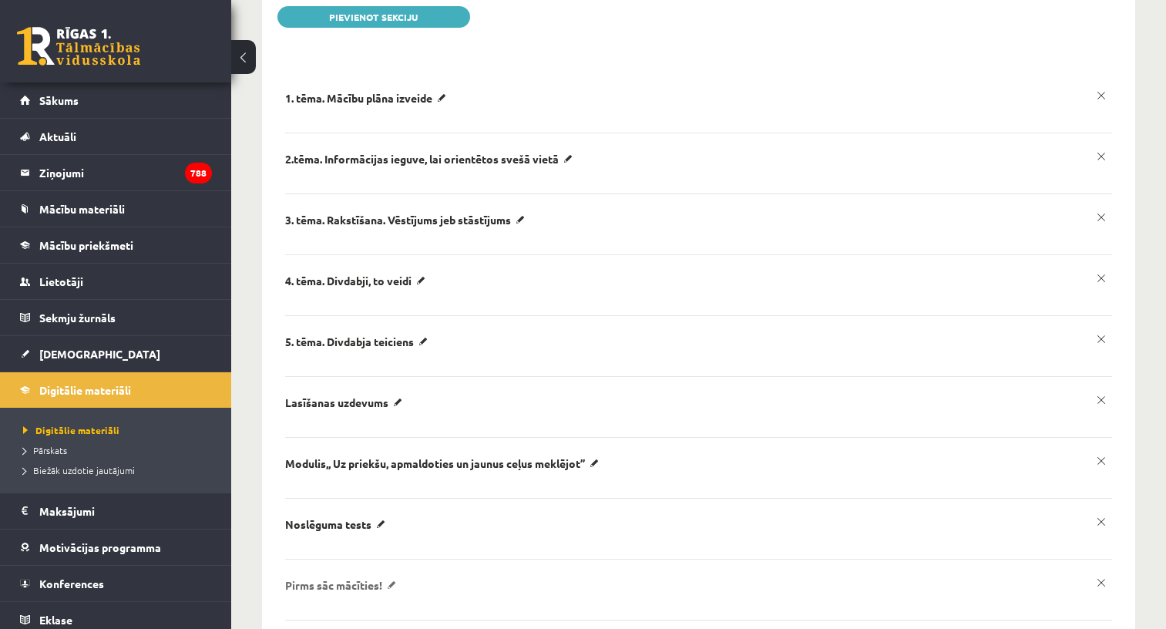
click at [318, 105] on p "Pirms sāc mācīties!" at bounding box center [368, 98] width 166 height 14
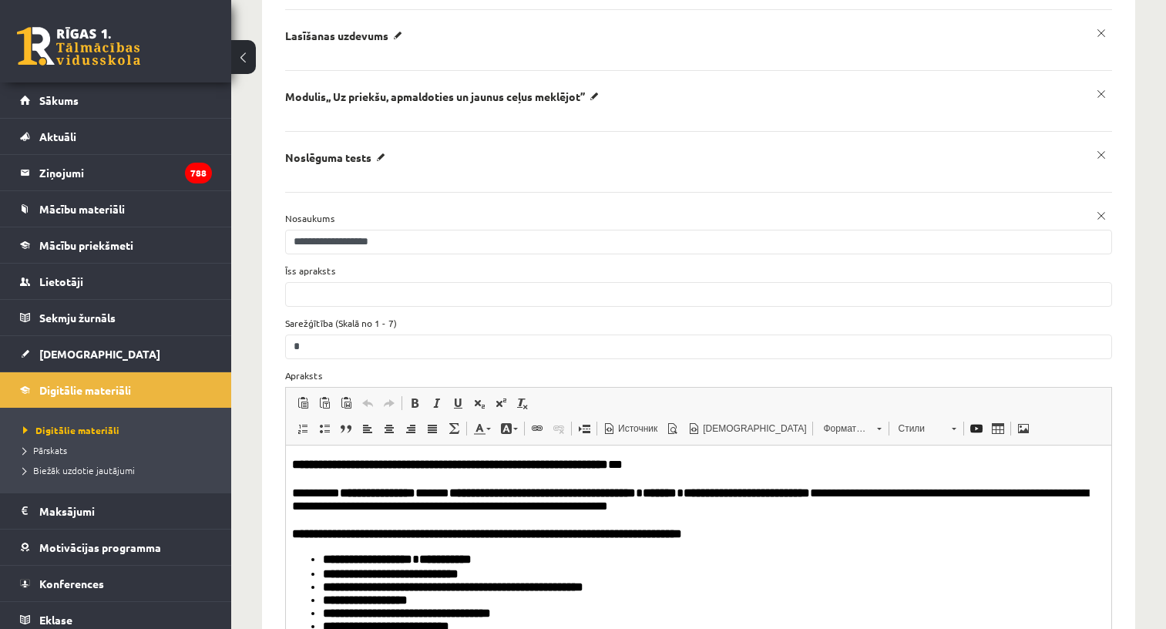
scroll to position [719, 0]
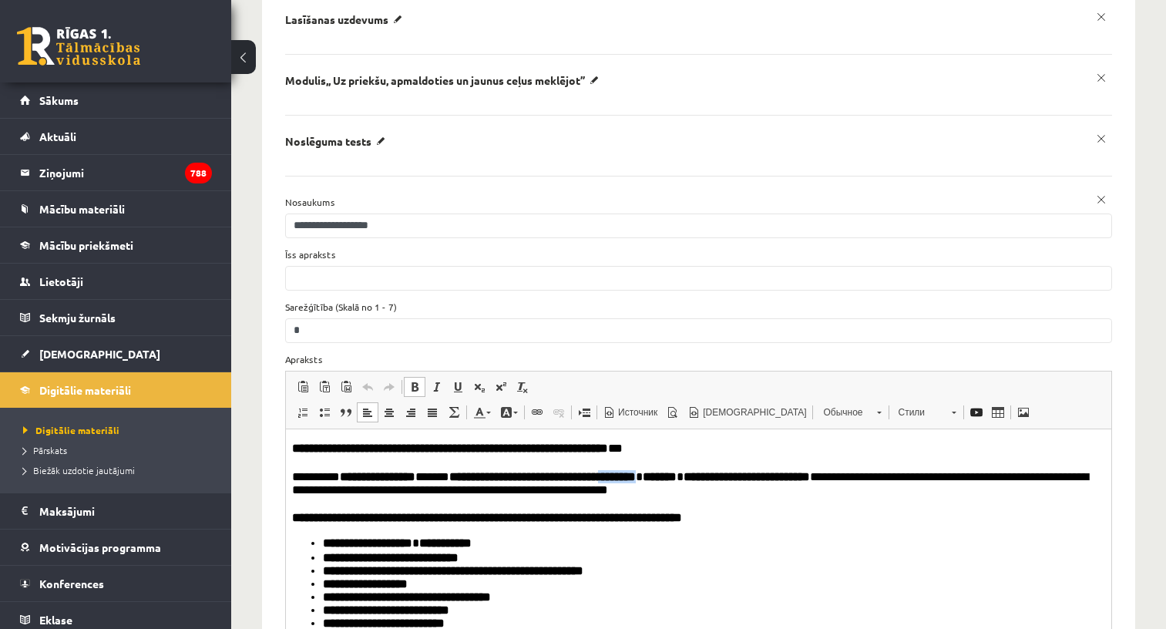
drag, startPoint x: 644, startPoint y: 479, endPoint x: 688, endPoint y: 476, distance: 44.1
click at [636, 476] on strong "**********" at bounding box center [542, 476] width 187 height 12
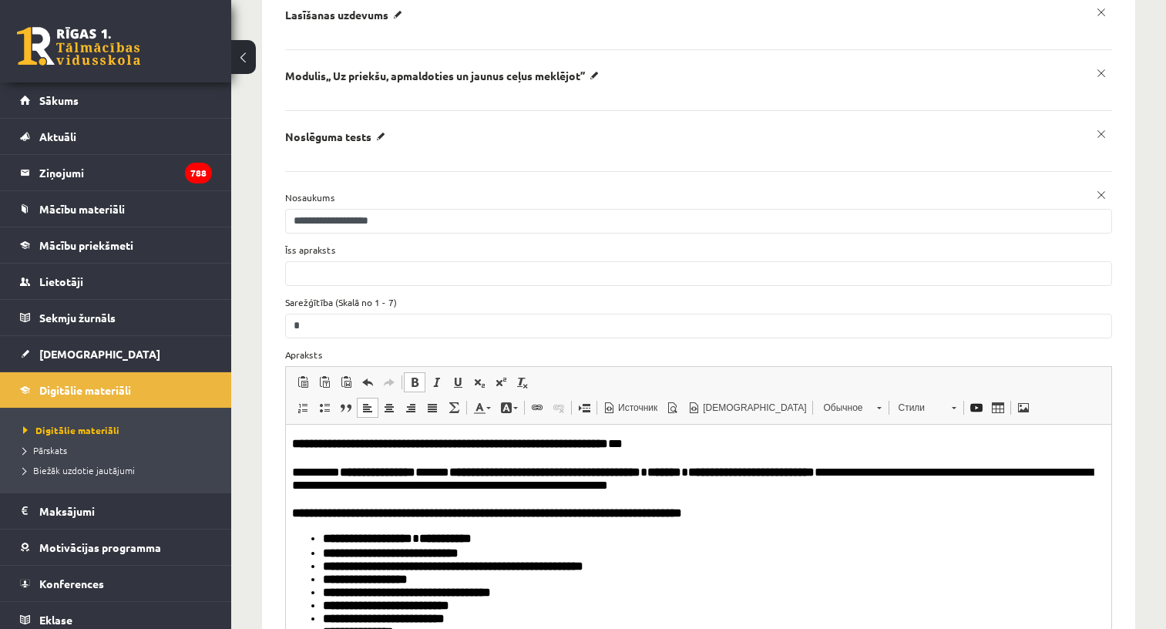
click at [577, 367] on span "Панели инструментов редактора Вставить Комбинация клавиш Command+V Вставить тол…" at bounding box center [699, 396] width 826 height 58
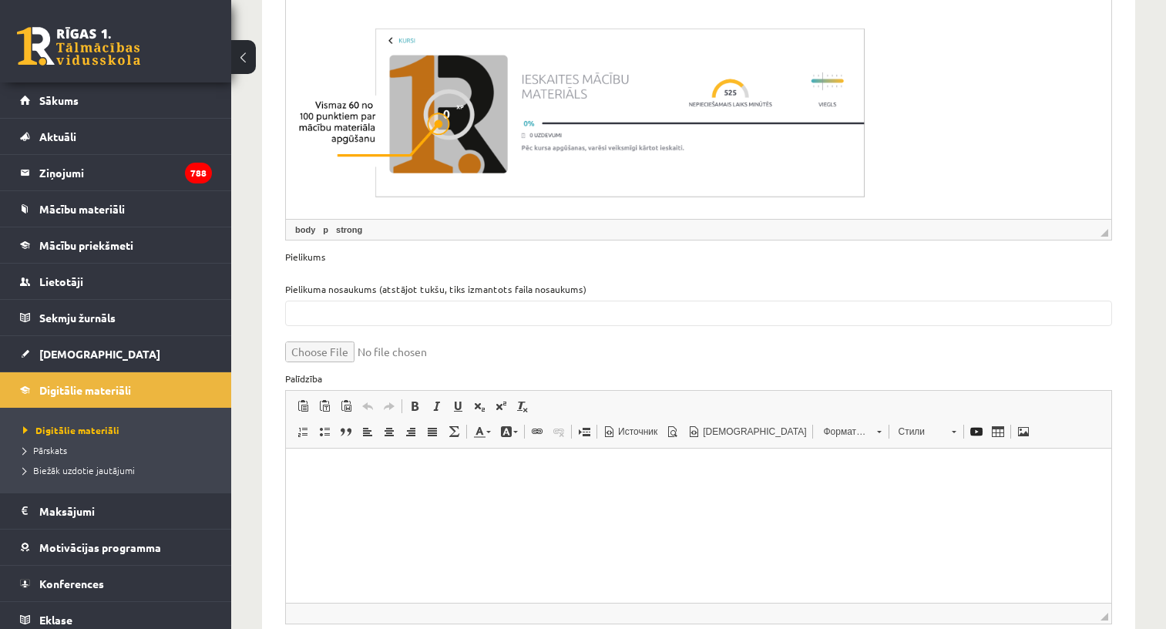
scroll to position [1499, 0]
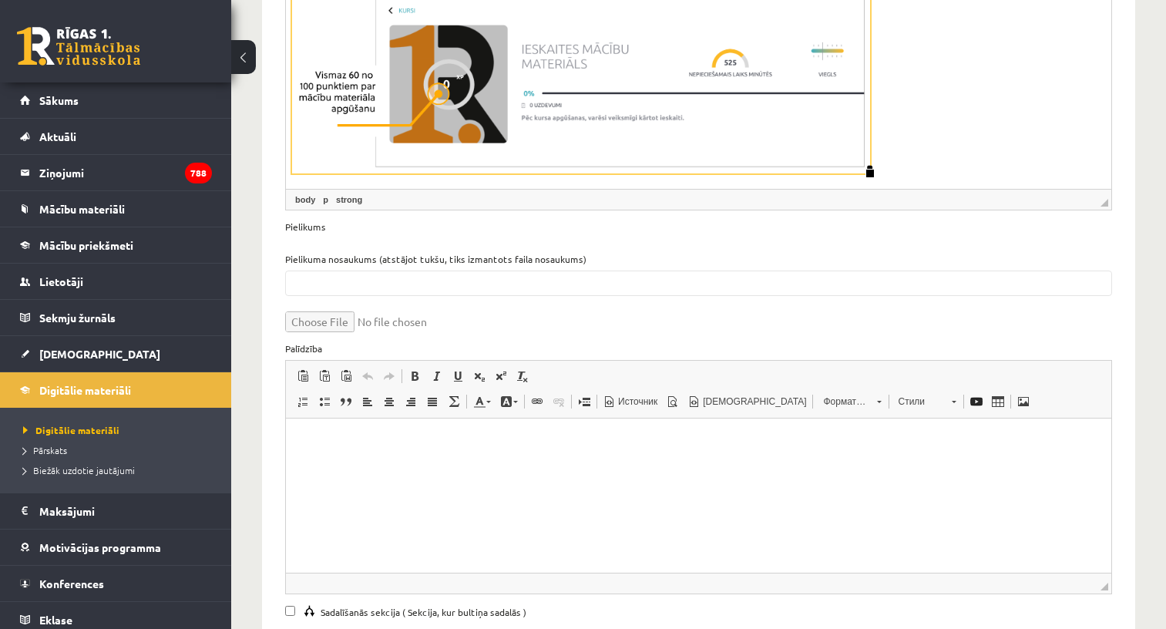
click at [633, 132] on img "изображение виджет" at bounding box center [581, 82] width 578 height 181
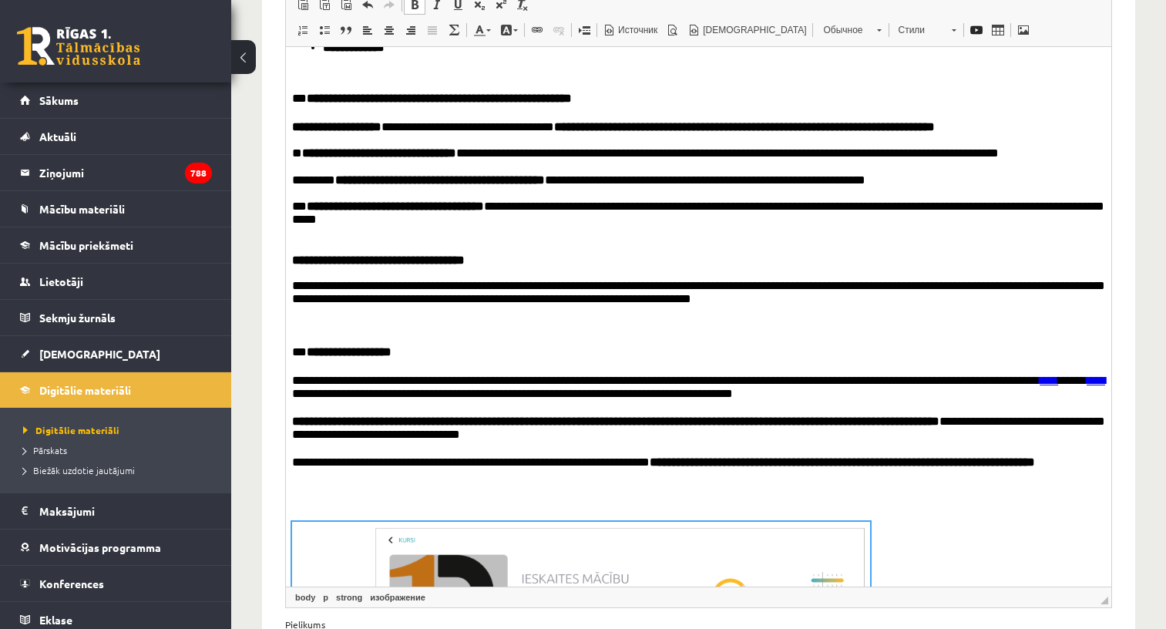
scroll to position [1074, 0]
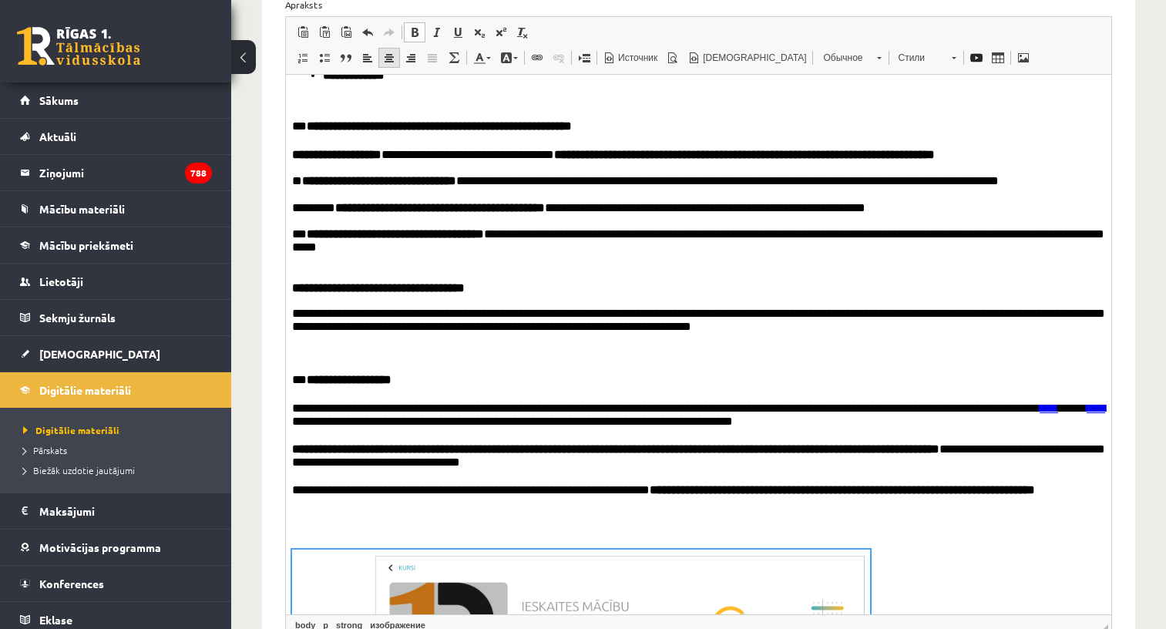
click at [391, 52] on span at bounding box center [389, 58] width 12 height 12
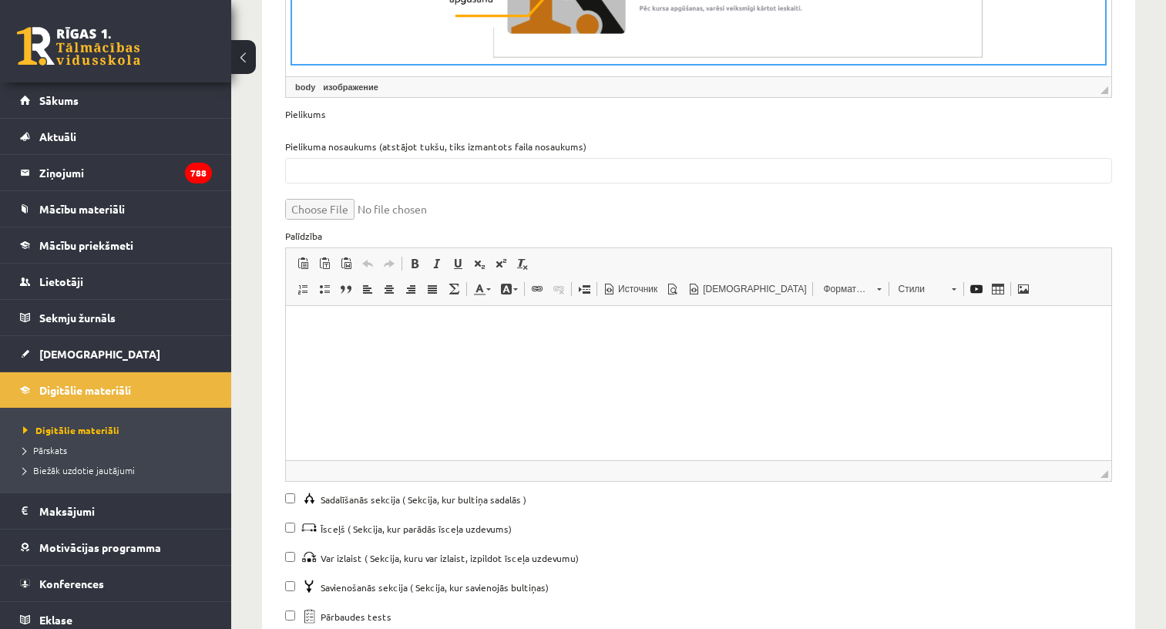
scroll to position [1816, 0]
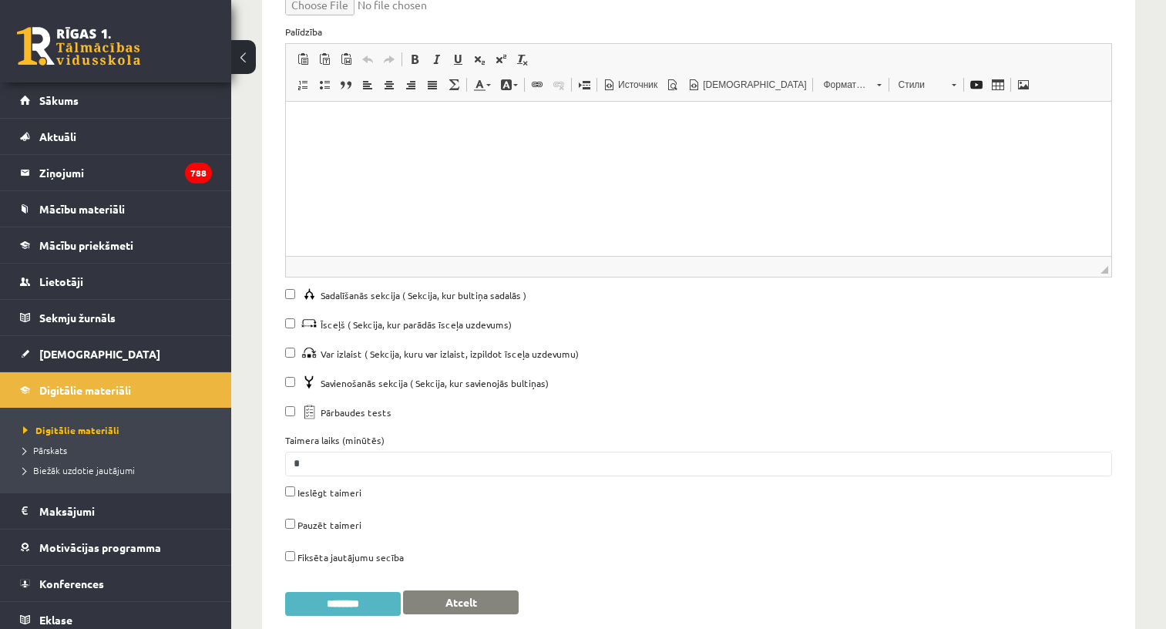
click at [358, 592] on input "********" at bounding box center [343, 604] width 116 height 24
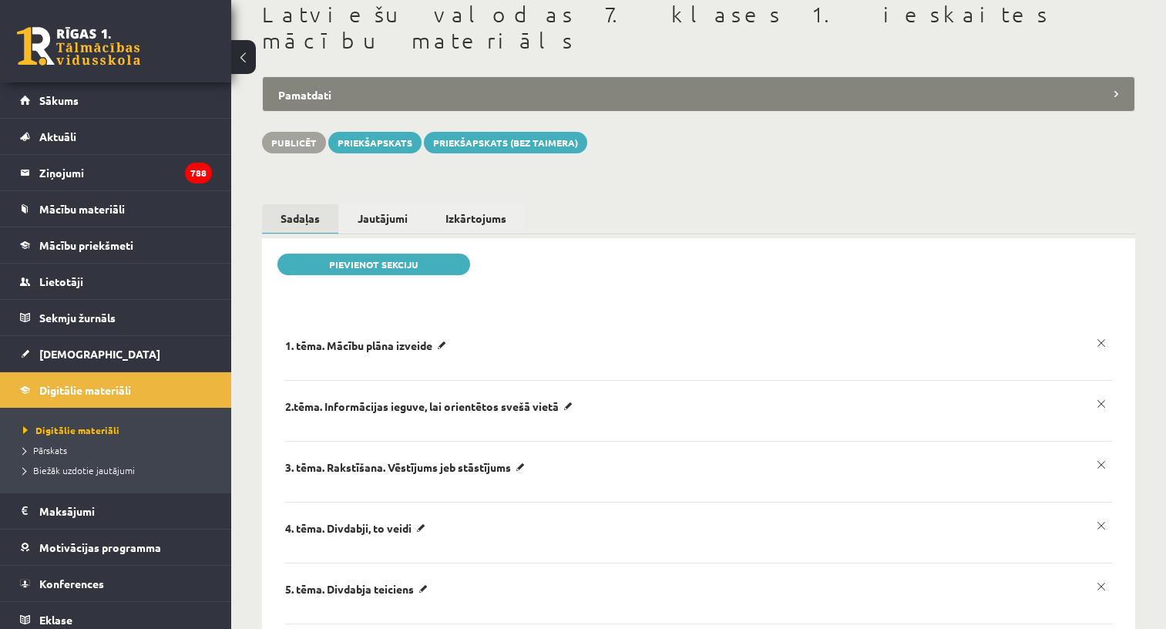
scroll to position [23, 0]
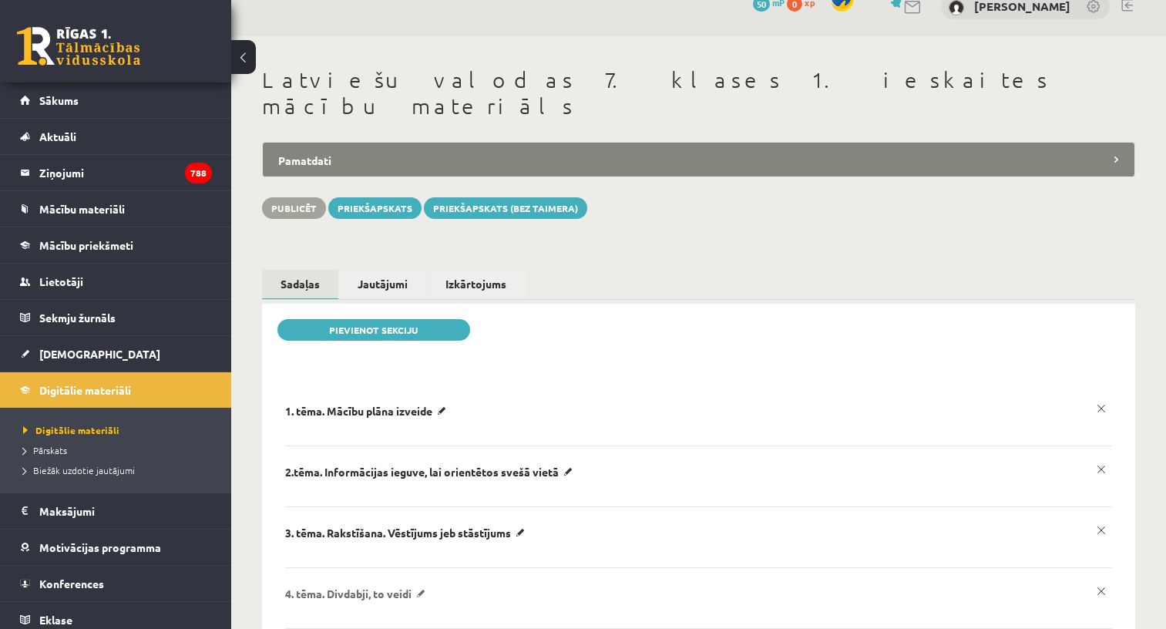
click at [365, 418] on p "4. tēma. Divdabji, to veidi" at bounding box center [368, 411] width 166 height 14
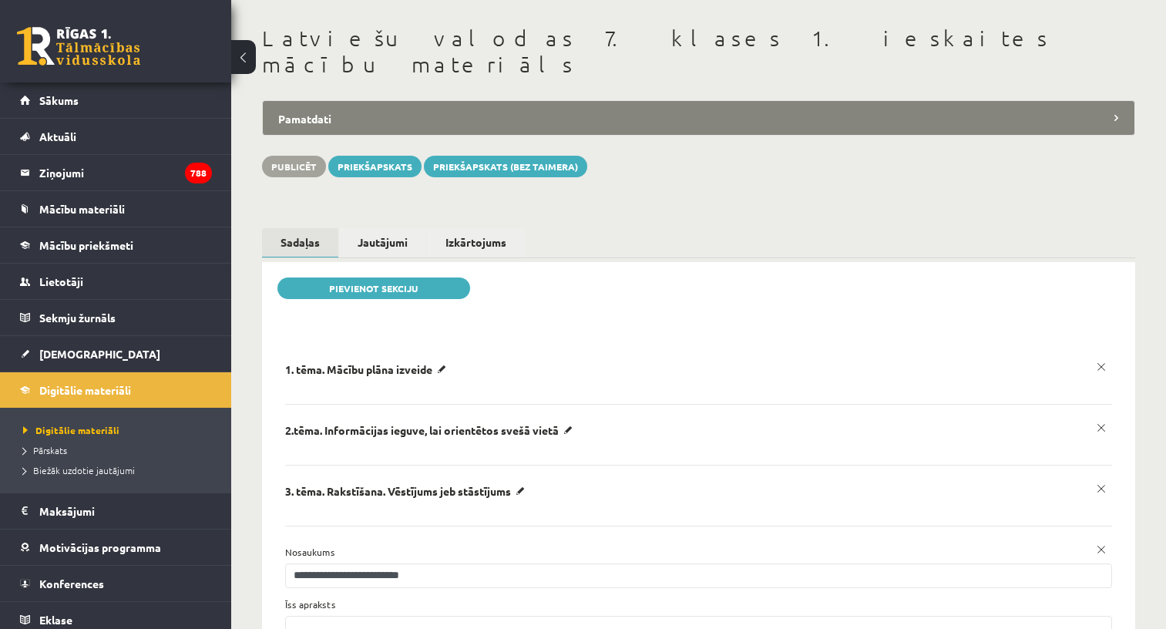
scroll to position [0, 0]
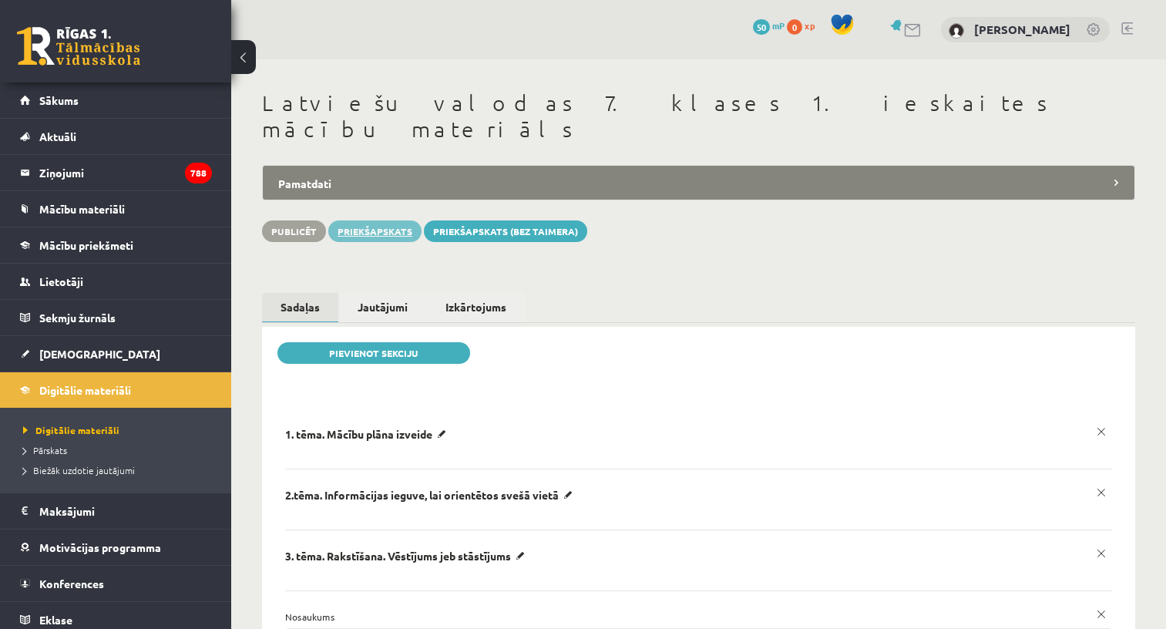
click at [391, 220] on link "Priekšapskats" at bounding box center [374, 231] width 93 height 22
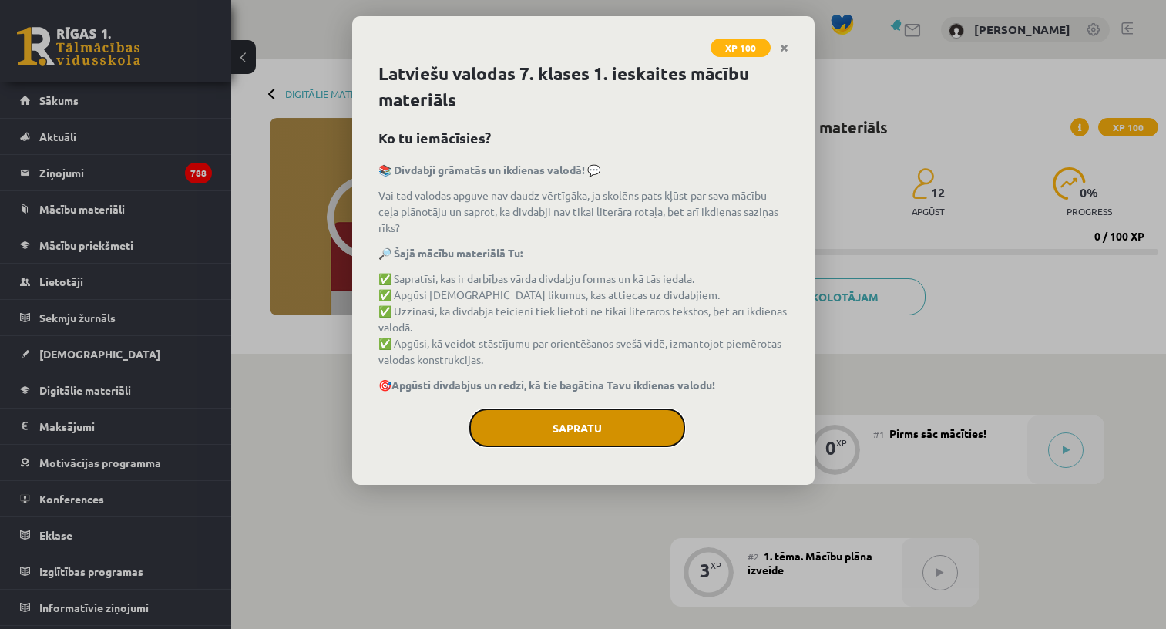
click at [631, 430] on button "Sapratu" at bounding box center [577, 428] width 216 height 39
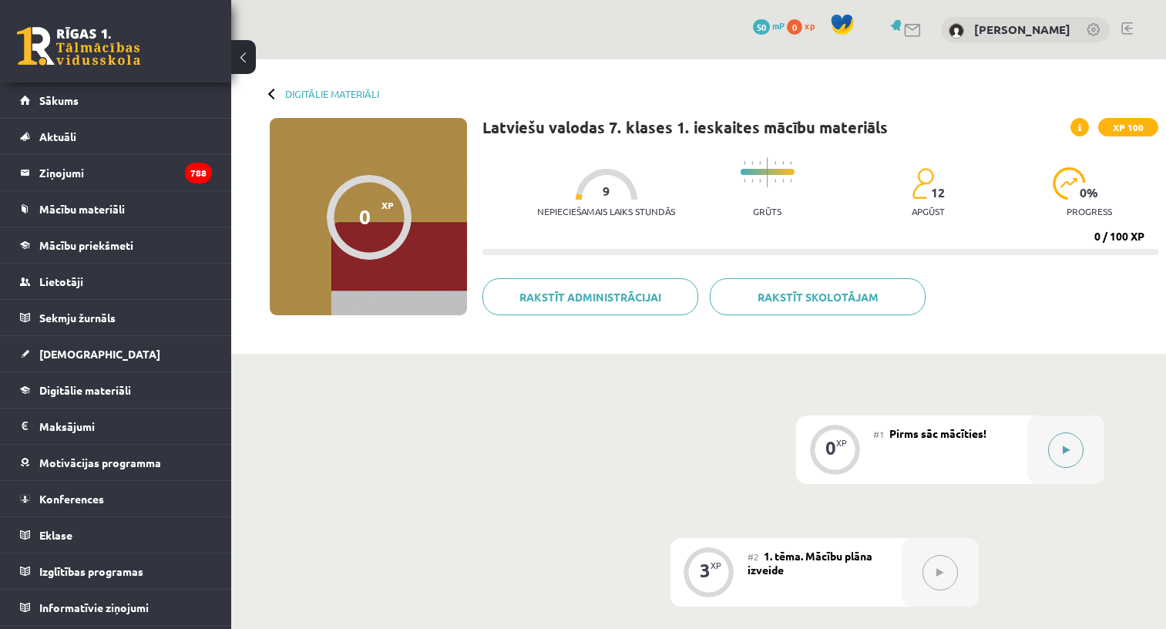
click at [1062, 456] on button at bounding box center [1065, 449] width 35 height 35
